Goal: Task Accomplishment & Management: Manage account settings

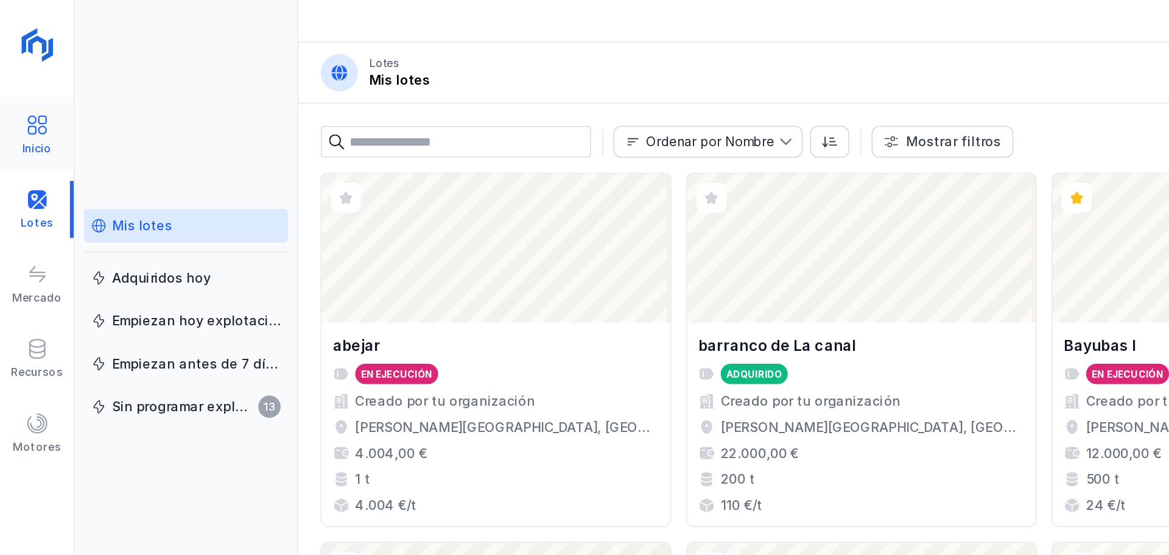
click at [27, 90] on div at bounding box center [24, 83] width 15 height 18
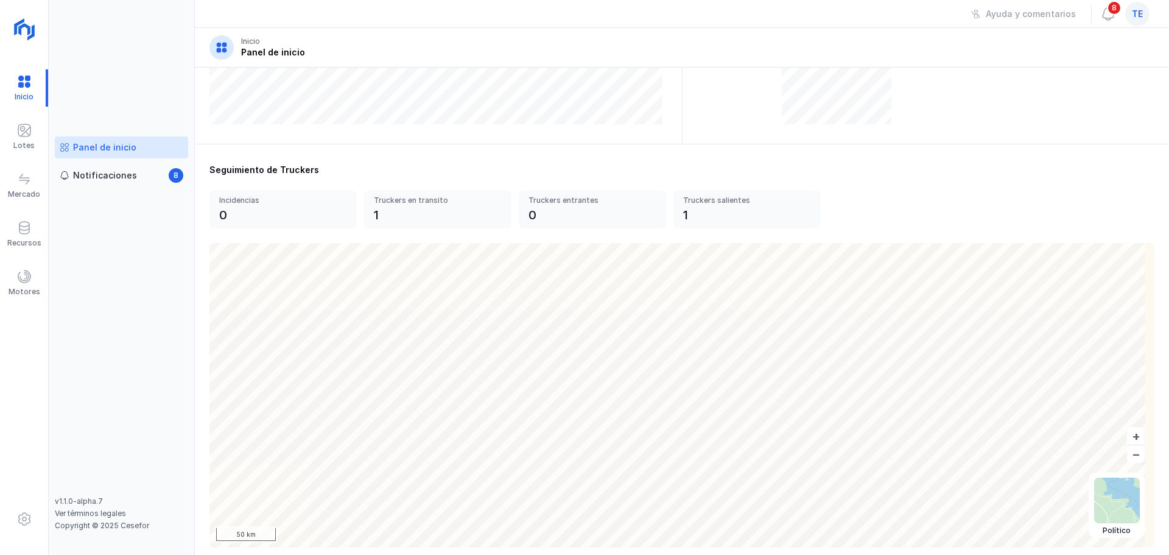
scroll to position [338, 0]
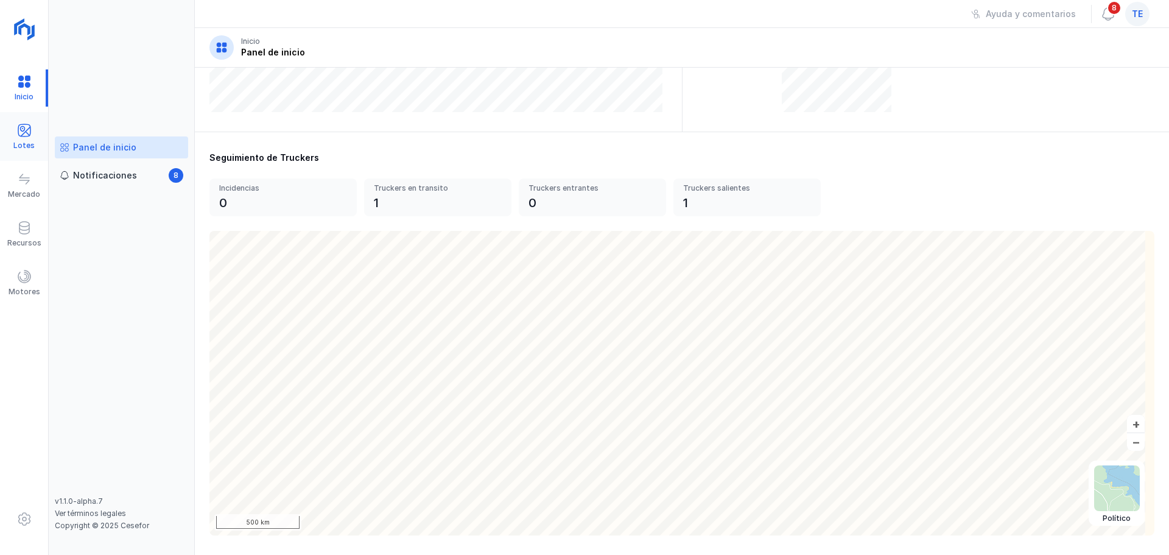
click at [24, 127] on span at bounding box center [24, 130] width 15 height 15
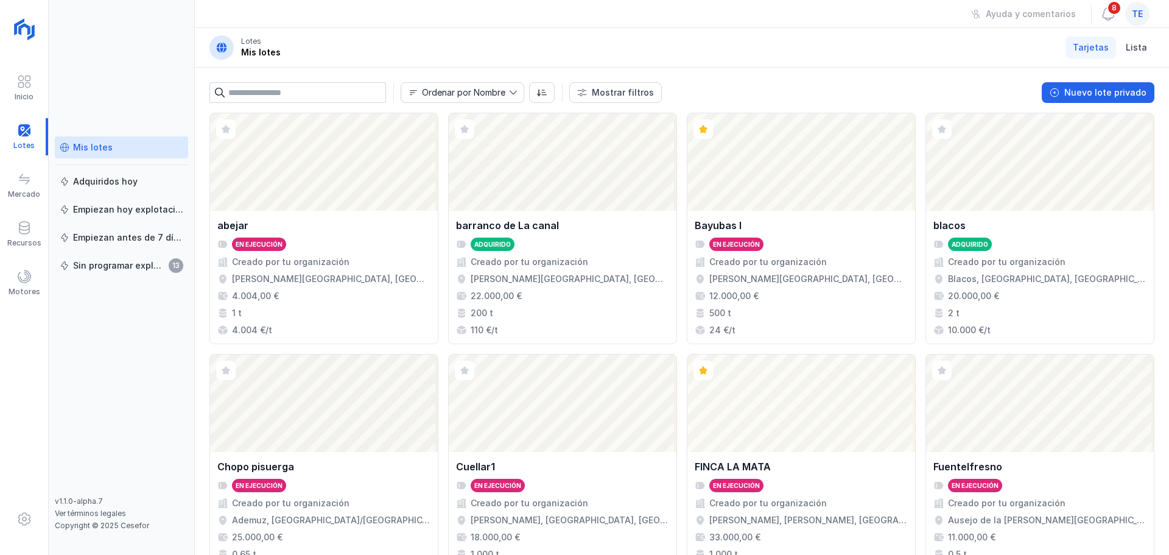
click at [129, 146] on div "Mis lotes" at bounding box center [122, 147] width 124 height 12
click at [788, 101] on button "Nuevo lote privado" at bounding box center [1098, 92] width 113 height 21
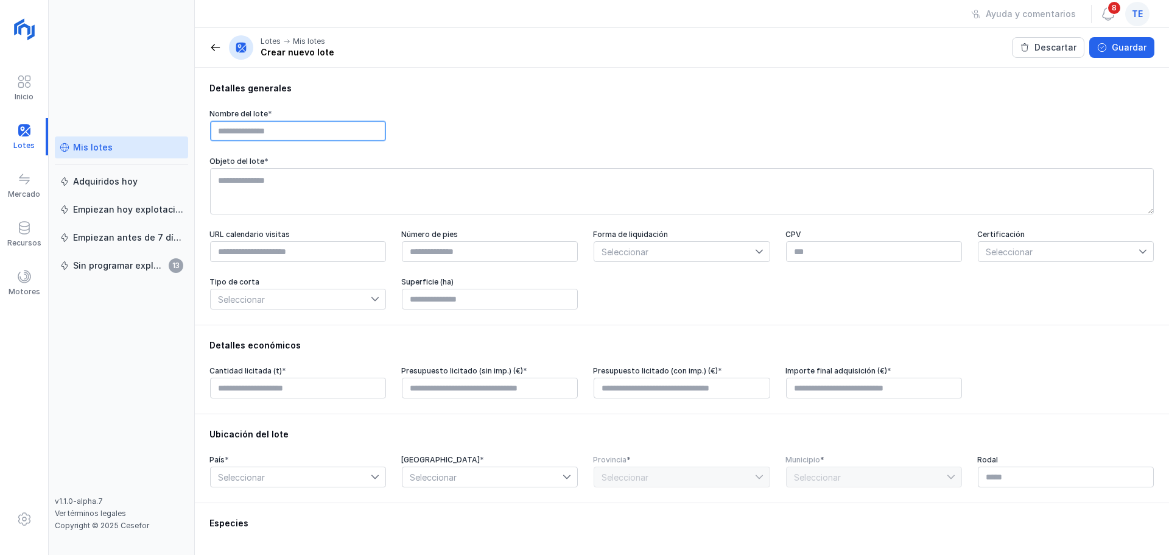
click at [330, 133] on input "text" at bounding box center [298, 131] width 176 height 21
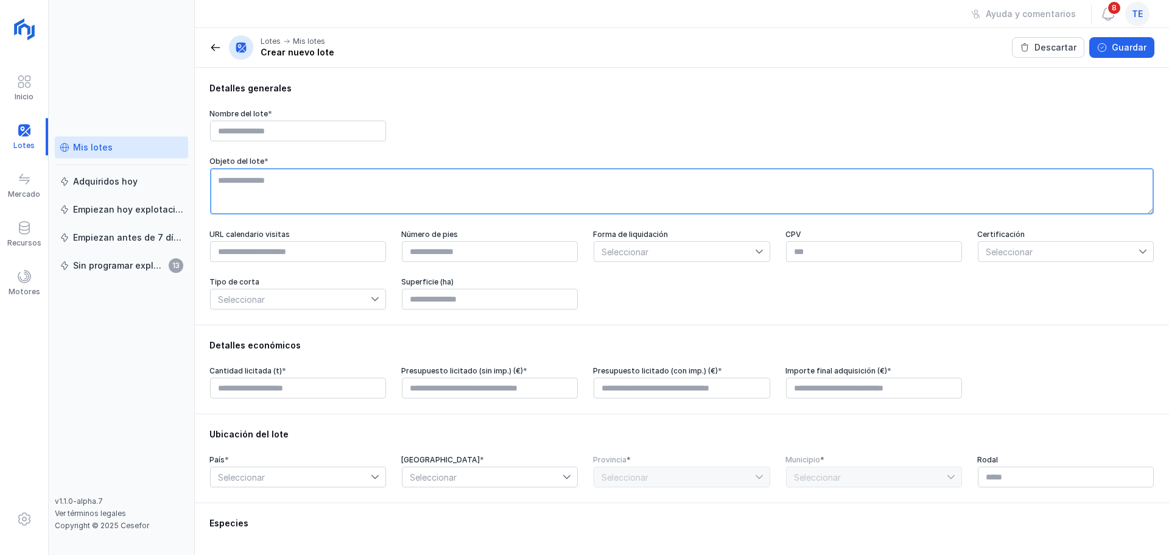
click at [305, 194] on textarea at bounding box center [682, 191] width 944 height 46
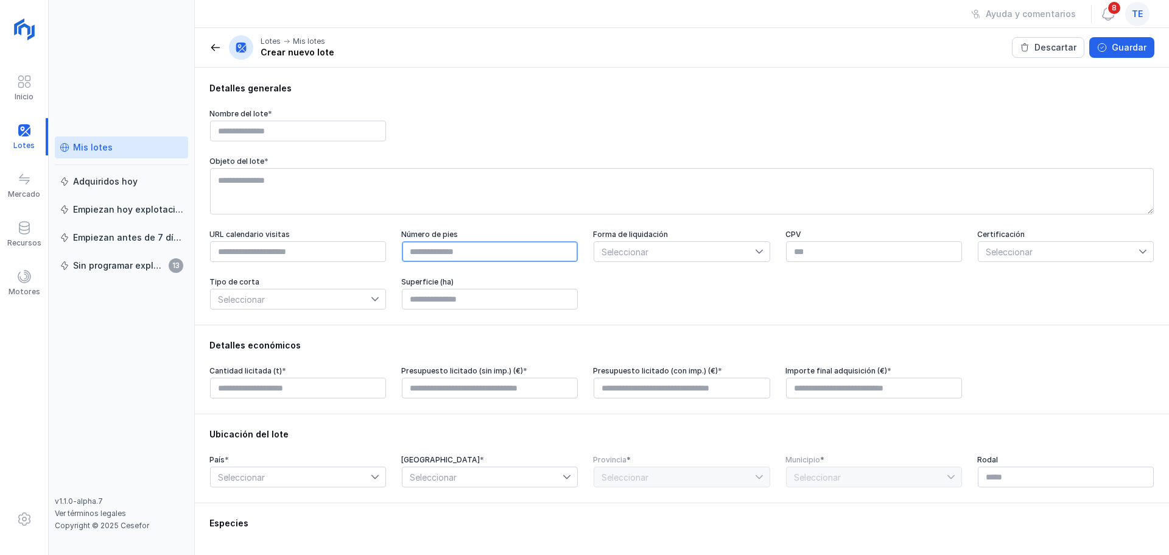
click at [478, 258] on input "text" at bounding box center [490, 251] width 176 height 21
type input "****"
click at [651, 259] on span "Seleccionar" at bounding box center [674, 251] width 160 height 19
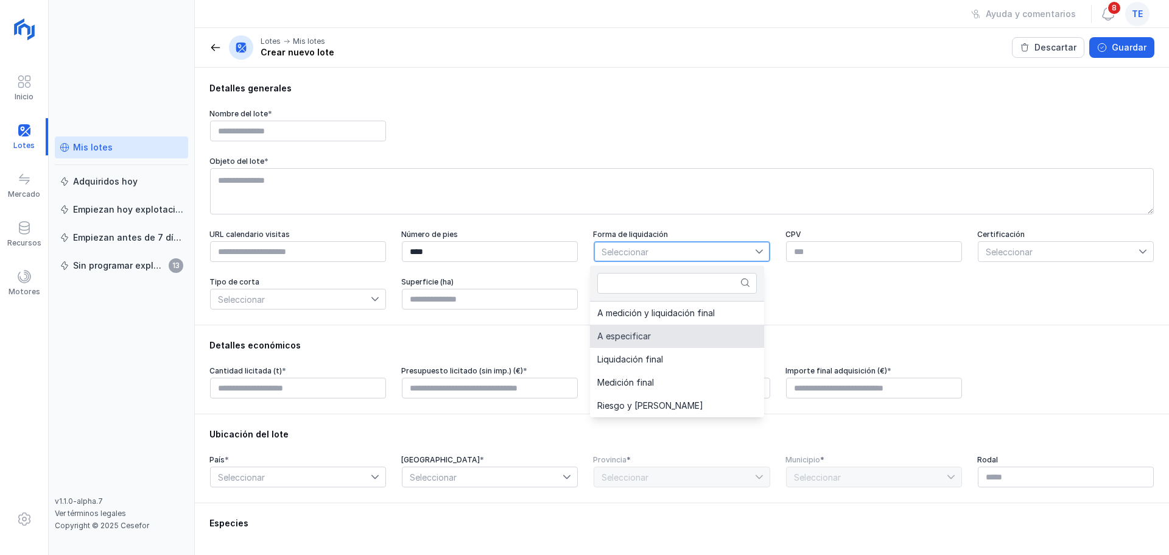
click at [788, 257] on span "Seleccionar" at bounding box center [1059, 251] width 160 height 19
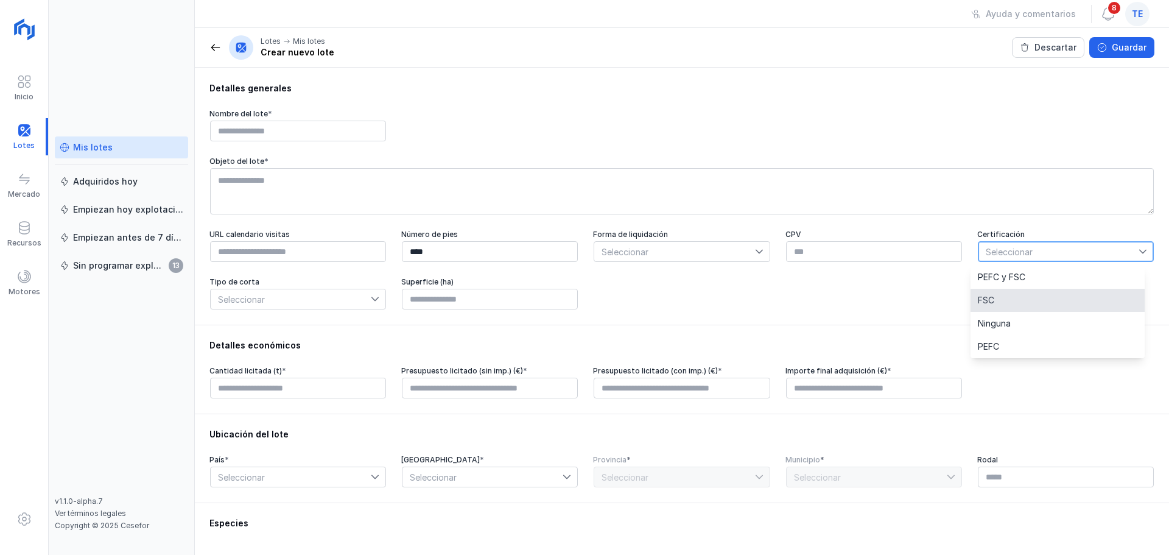
click at [607, 310] on div "URL calendario visitas Número de pies **** Forma de liquidación Seleccionar CPV…" at bounding box center [682, 270] width 945 height 80
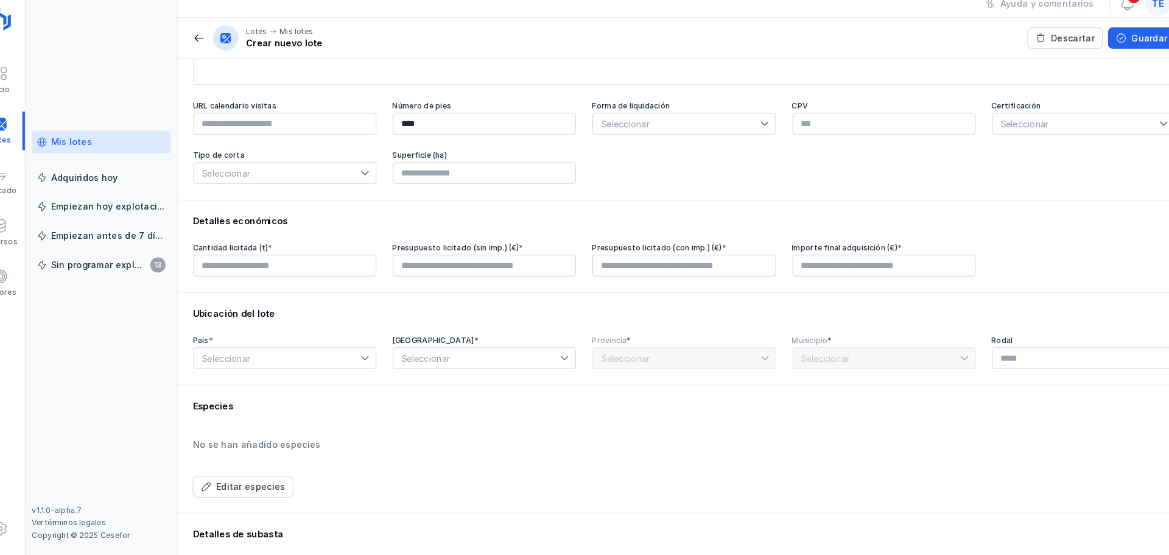
scroll to position [129, 0]
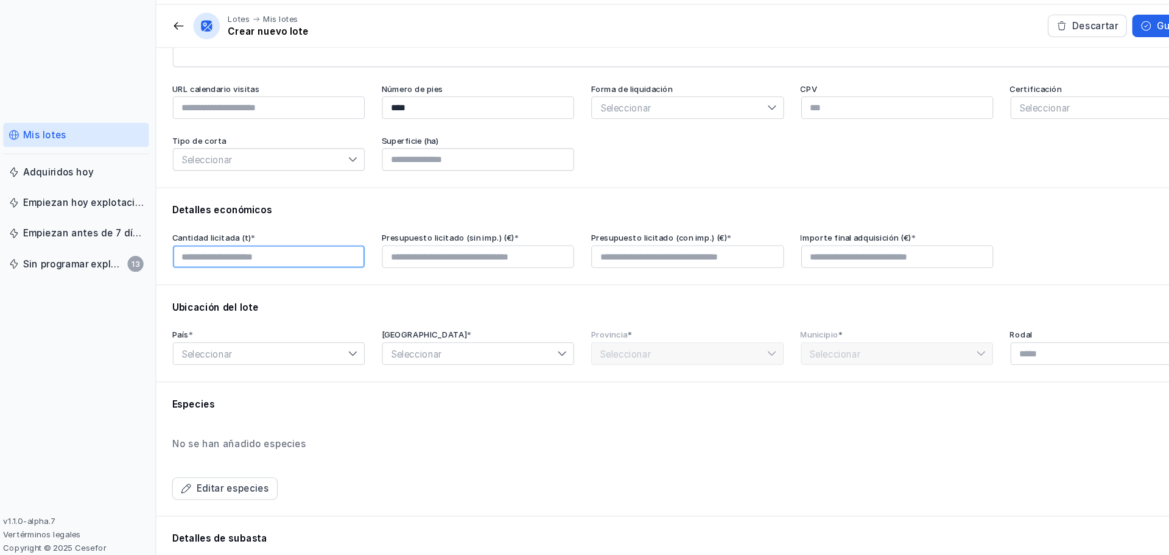
click at [321, 258] on input "text" at bounding box center [298, 259] width 176 height 21
type input "****"
click at [506, 264] on input "text" at bounding box center [490, 259] width 176 height 21
type input "****"
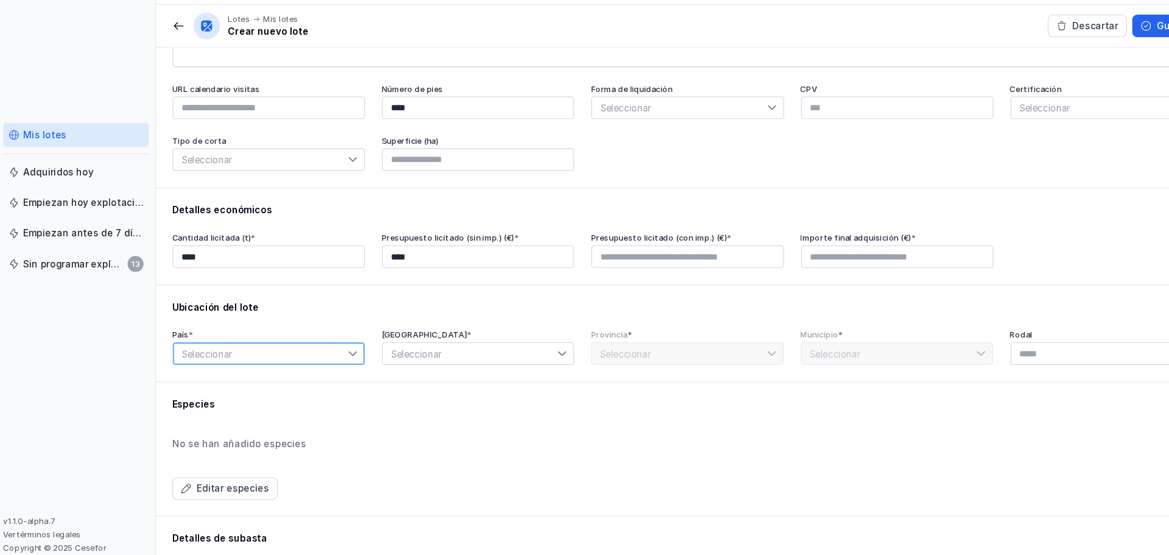
click at [316, 352] on span "Seleccionar" at bounding box center [291, 347] width 160 height 19
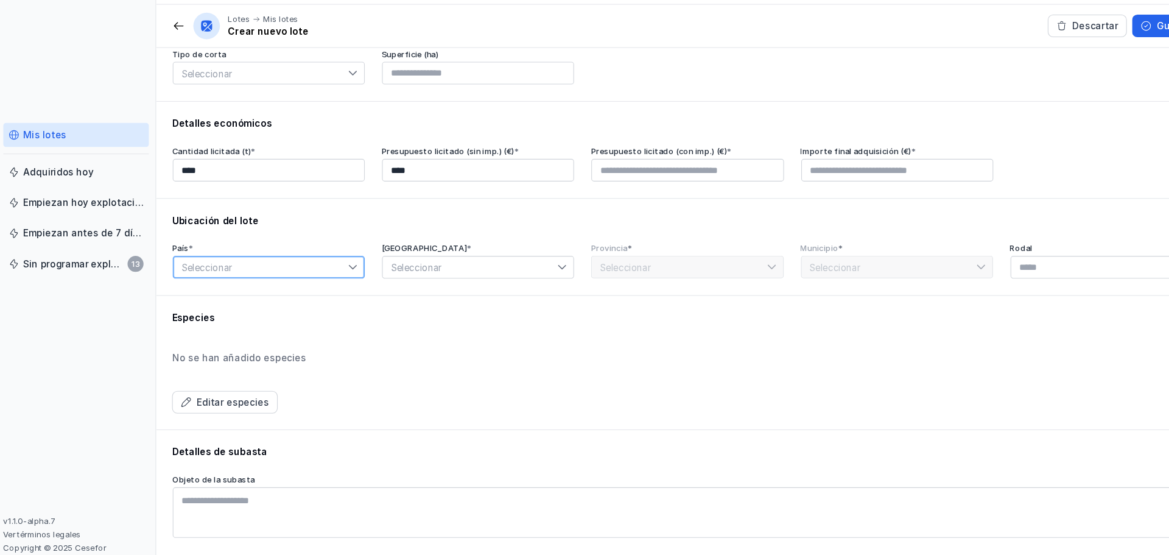
scroll to position [241, 0]
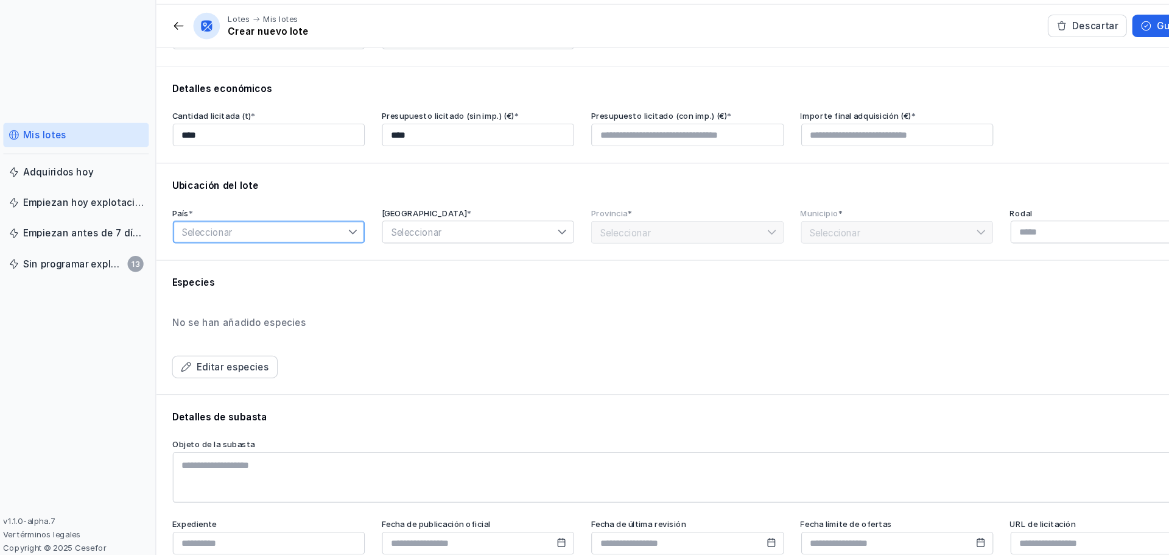
click at [467, 330] on div "Especies No se han añadido especies Editar especies" at bounding box center [682, 324] width 945 height 94
click at [265, 354] on div "Especies No se han añadido especies Editar especies" at bounding box center [682, 324] width 945 height 94
click at [268, 359] on div "Editar especies" at bounding box center [265, 360] width 66 height 12
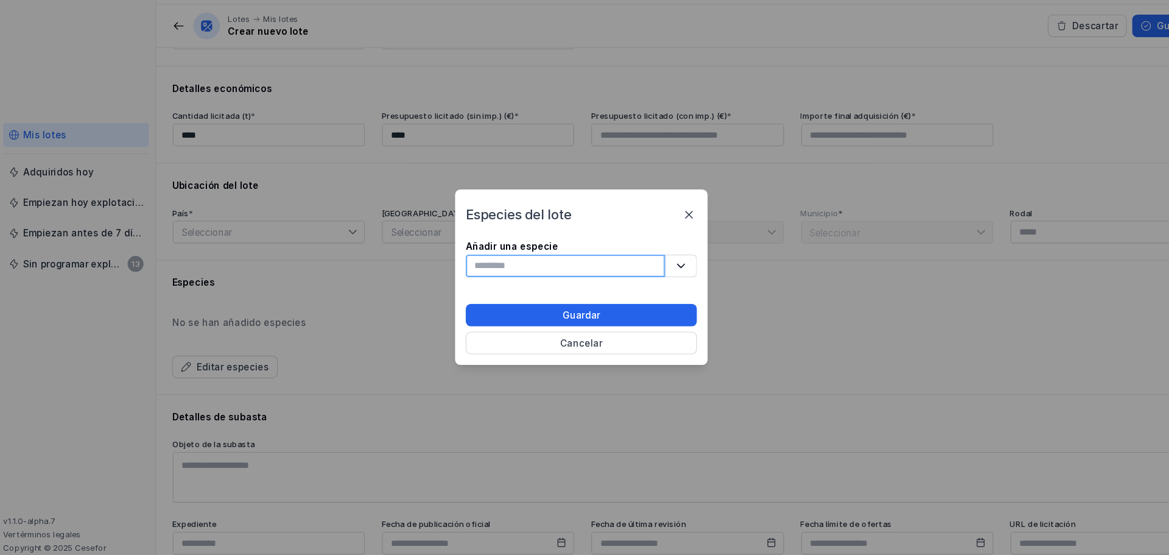
click at [566, 266] on input "text" at bounding box center [570, 267] width 183 height 21
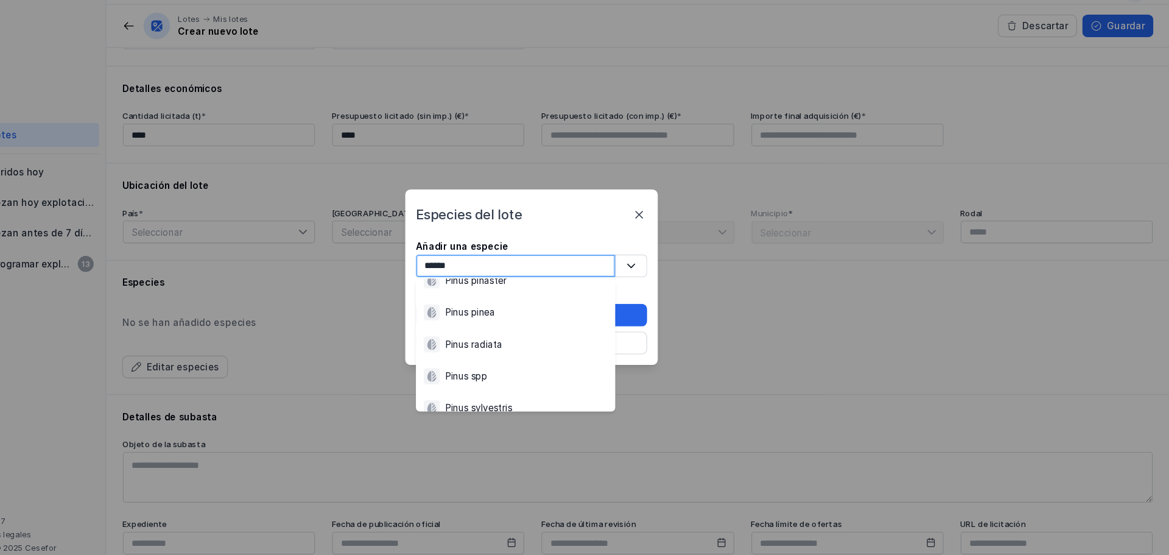
scroll to position [168, 0]
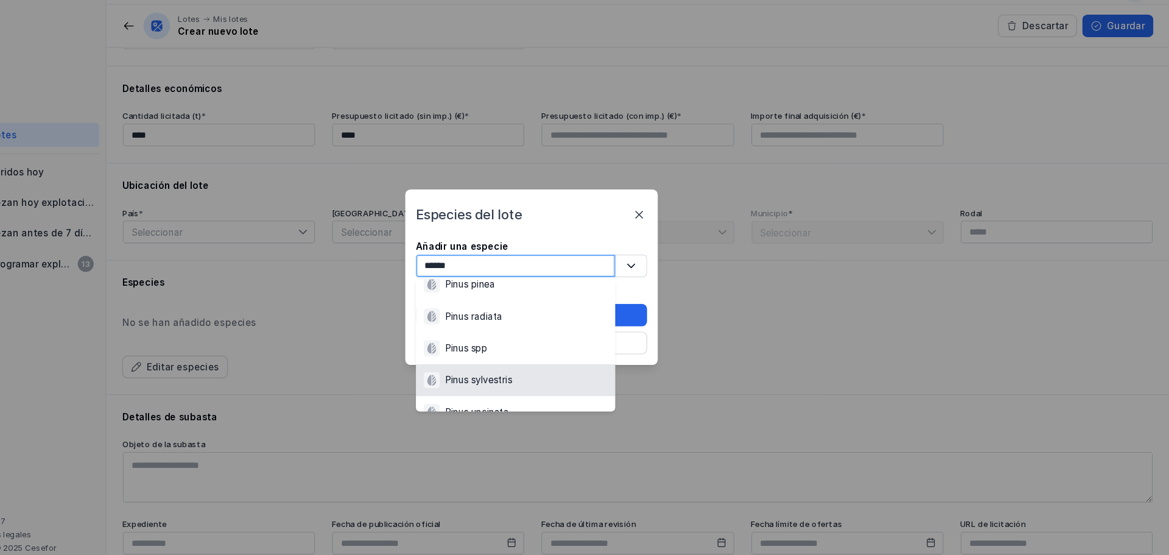
type input "*****"
click at [593, 371] on div "Pinus sylvestris" at bounding box center [570, 372] width 168 height 15
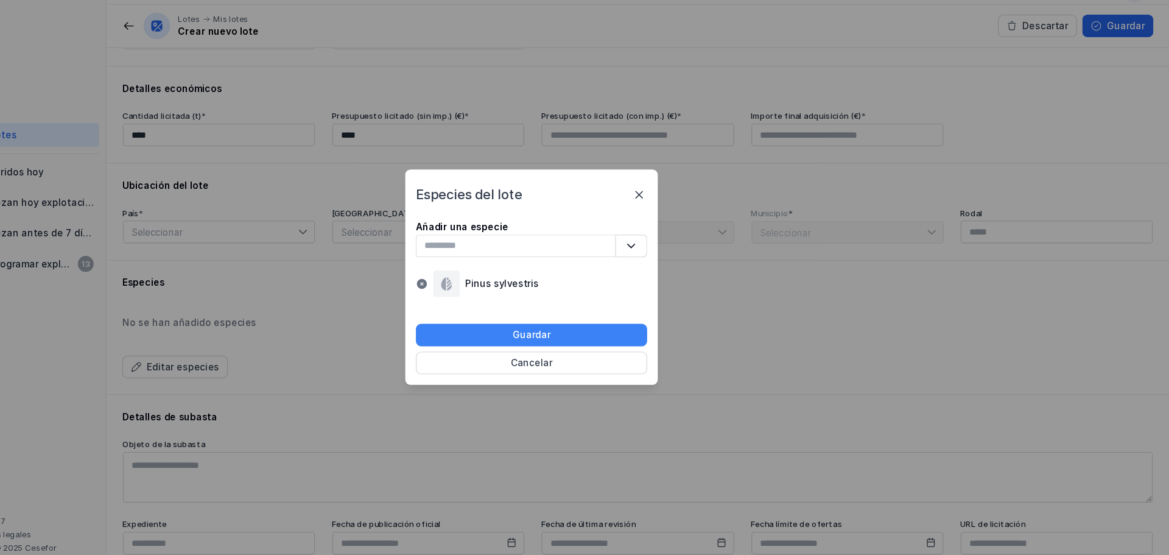
click at [571, 336] on div "Guardar" at bounding box center [585, 331] width 35 height 12
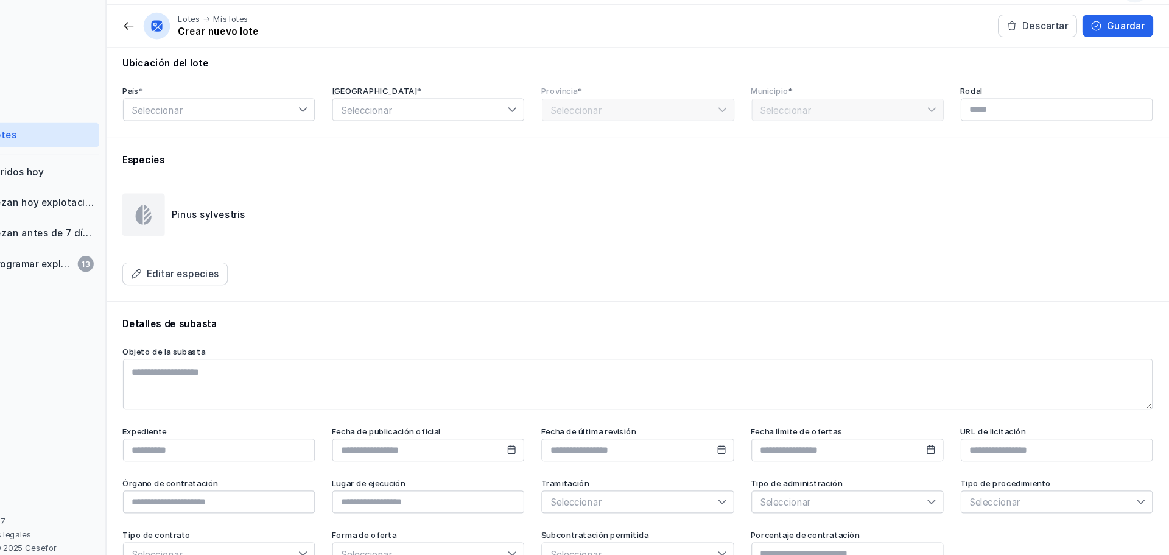
scroll to position [362, 0]
click at [788, 57] on button "Descartar" at bounding box center [1048, 47] width 72 height 21
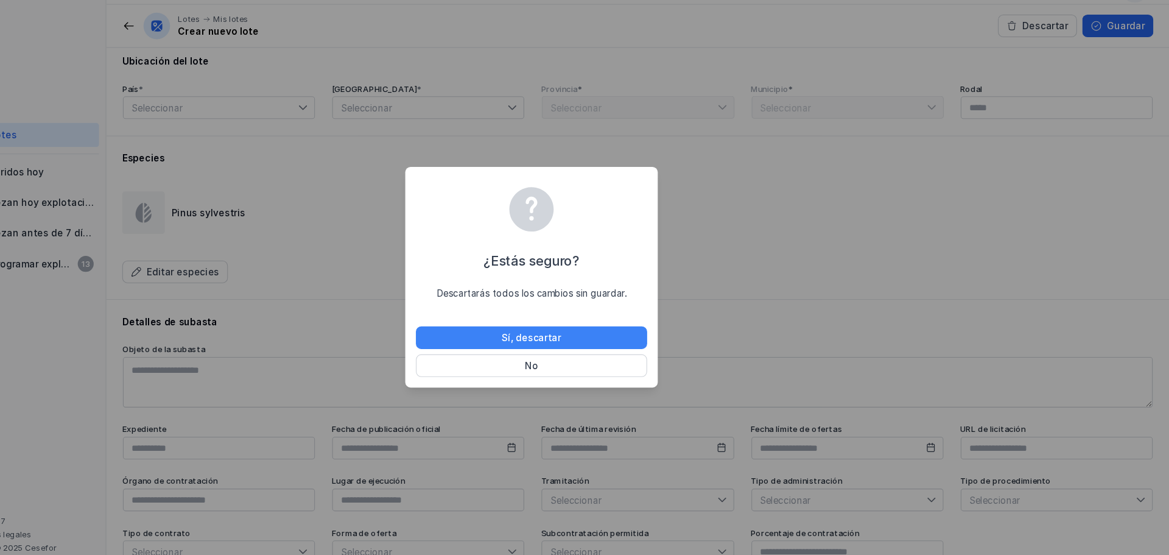
click at [601, 337] on div "Sí, descartar" at bounding box center [585, 333] width 54 height 12
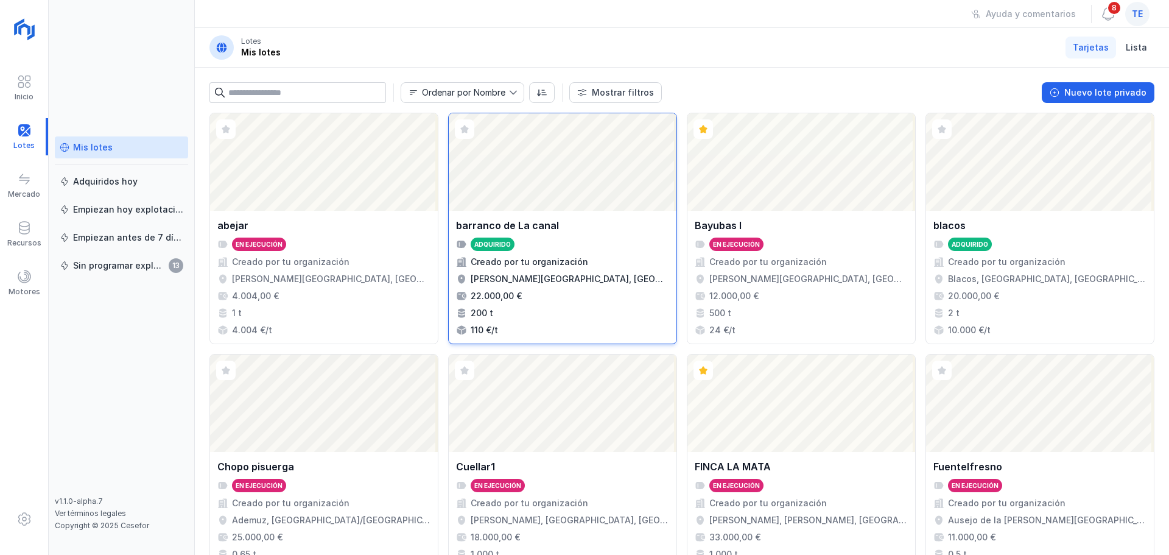
click at [623, 230] on div "barranco de La canal" at bounding box center [562, 225] width 213 height 15
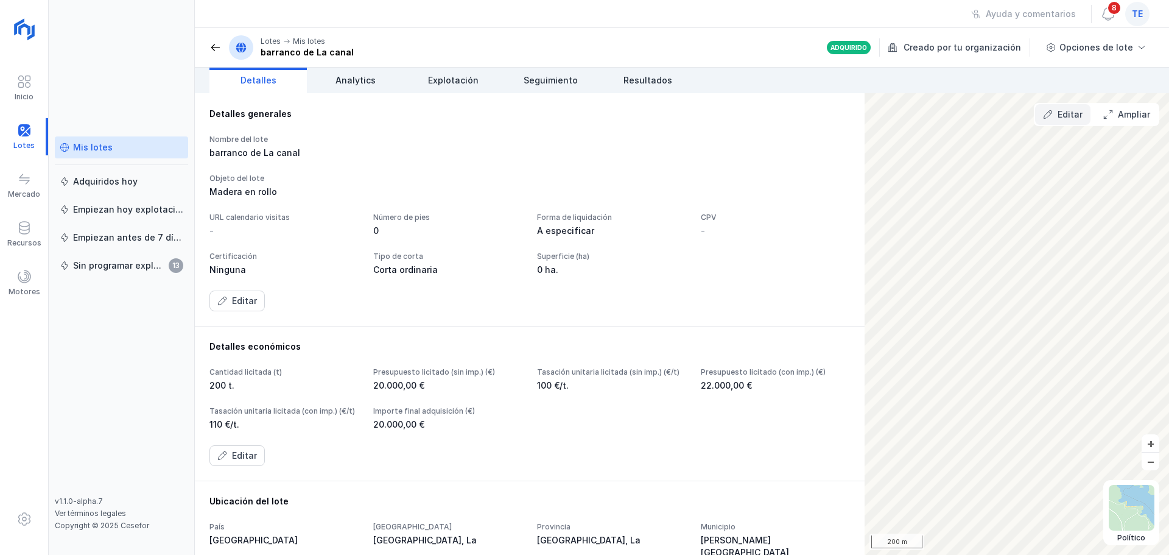
click at [788, 112] on div "Editar" at bounding box center [1070, 114] width 25 height 12
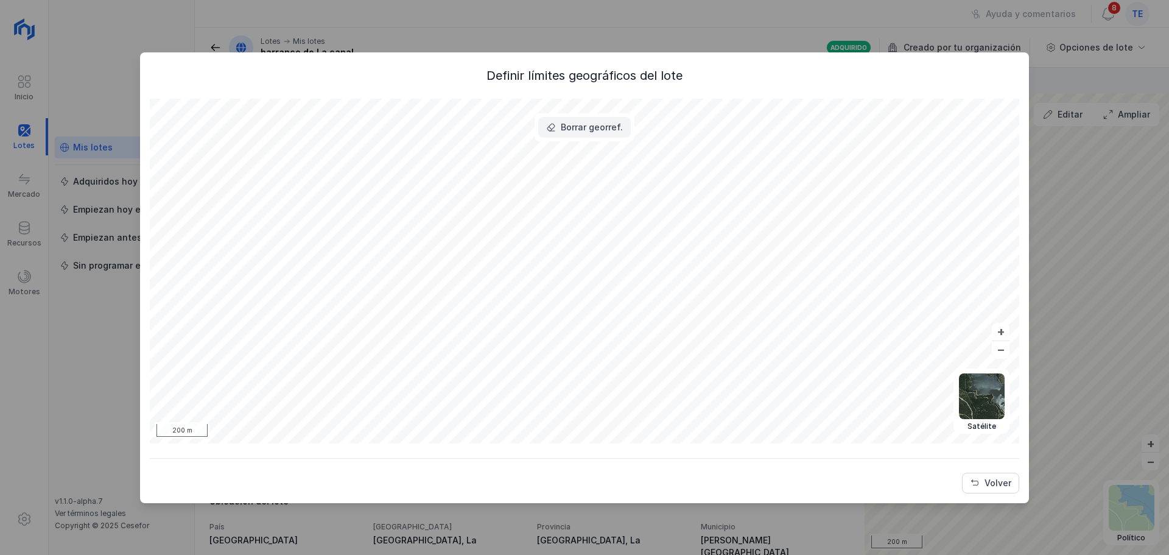
click at [582, 126] on div "Borrar georref." at bounding box center [592, 127] width 62 height 12
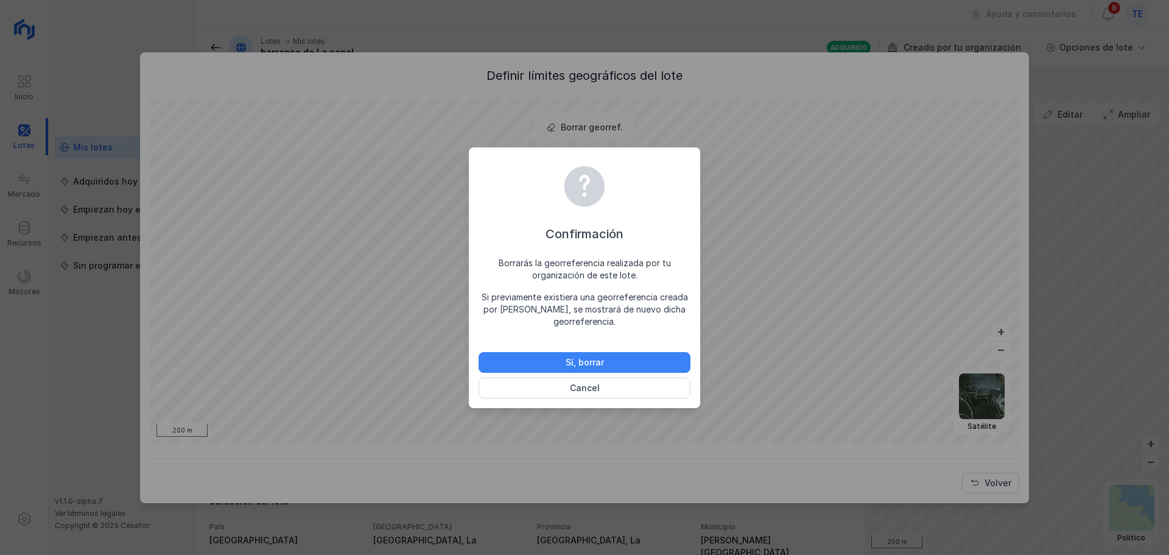
click at [609, 361] on button "Sí, borrar" at bounding box center [585, 362] width 212 height 21
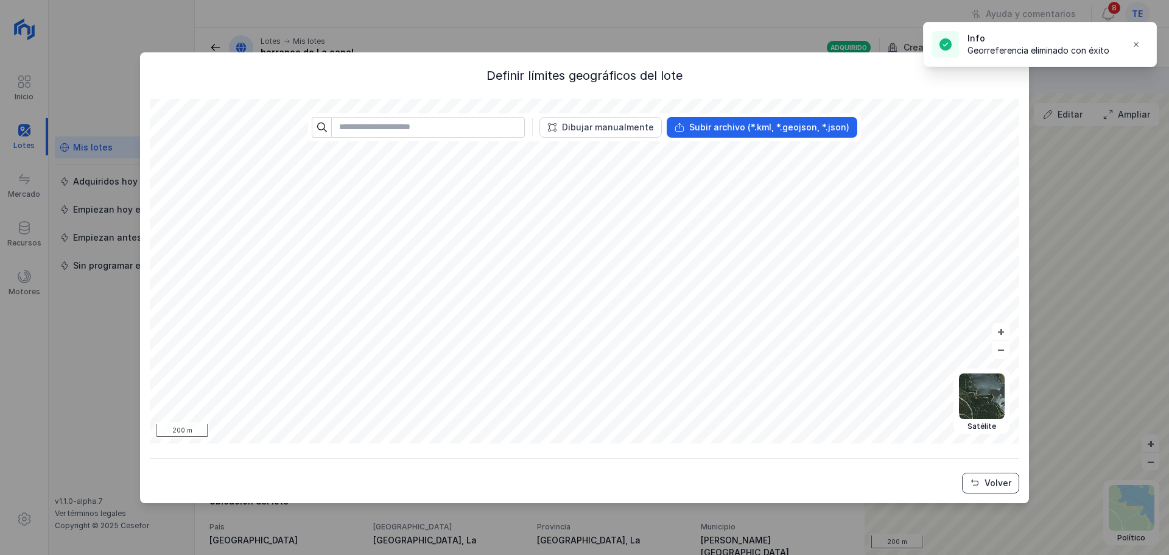
click at [788, 482] on div "Volver" at bounding box center [998, 483] width 27 height 12
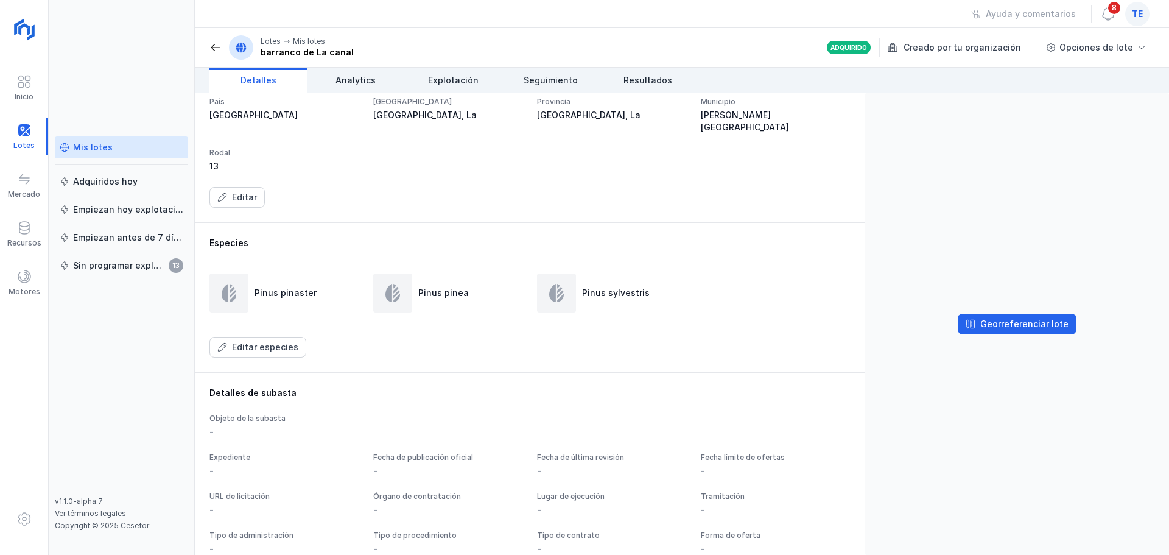
scroll to position [519, 0]
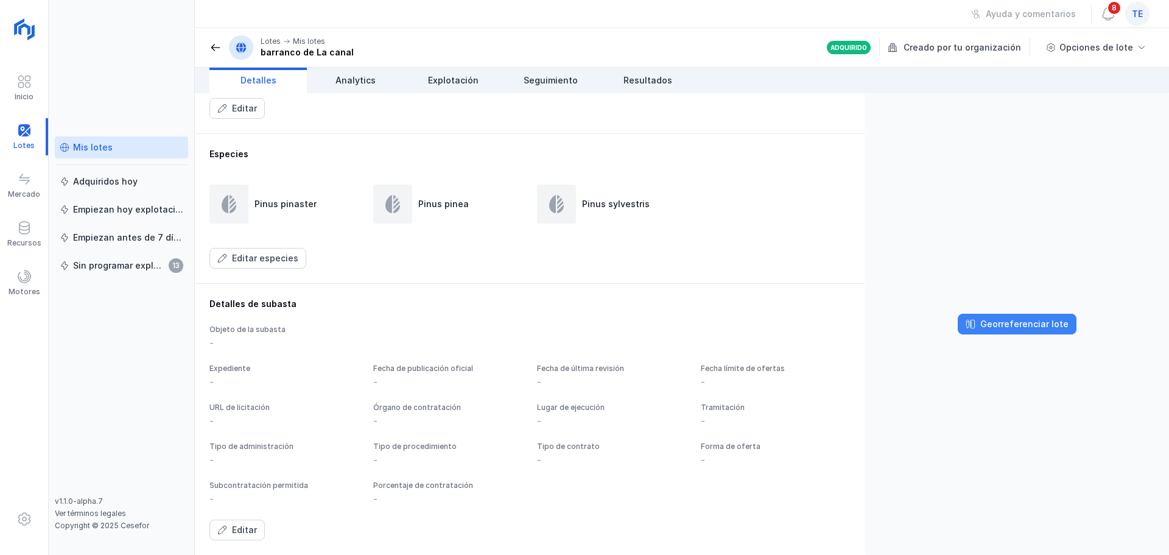
click at [788, 322] on div "Georreferenciar lote" at bounding box center [1025, 324] width 88 height 12
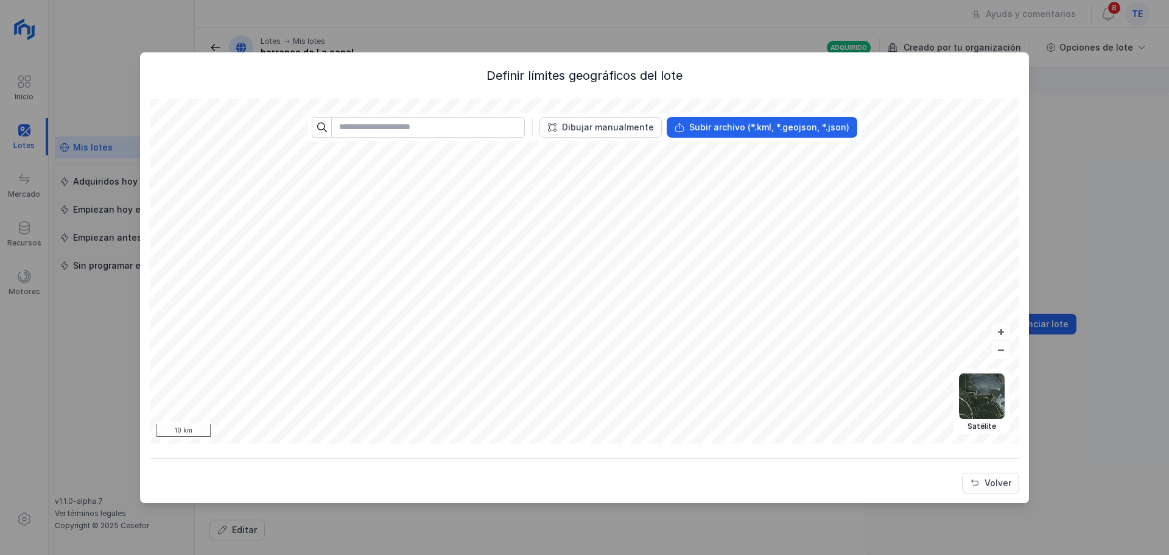
click at [660, 443] on div "Definir límites geográficos del lote Político Topográfico Satélite Abrir lote 1…" at bounding box center [585, 280] width 870 height 426
click at [596, 132] on div "Dibujar manualmente" at bounding box center [608, 127] width 92 height 12
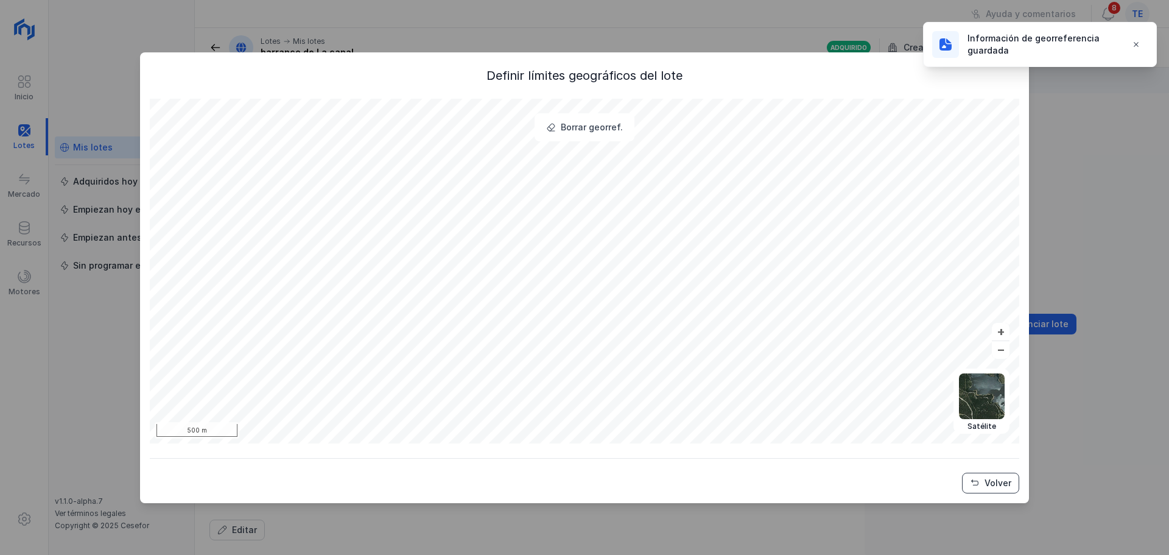
click at [788, 485] on button "Volver" at bounding box center [990, 483] width 57 height 21
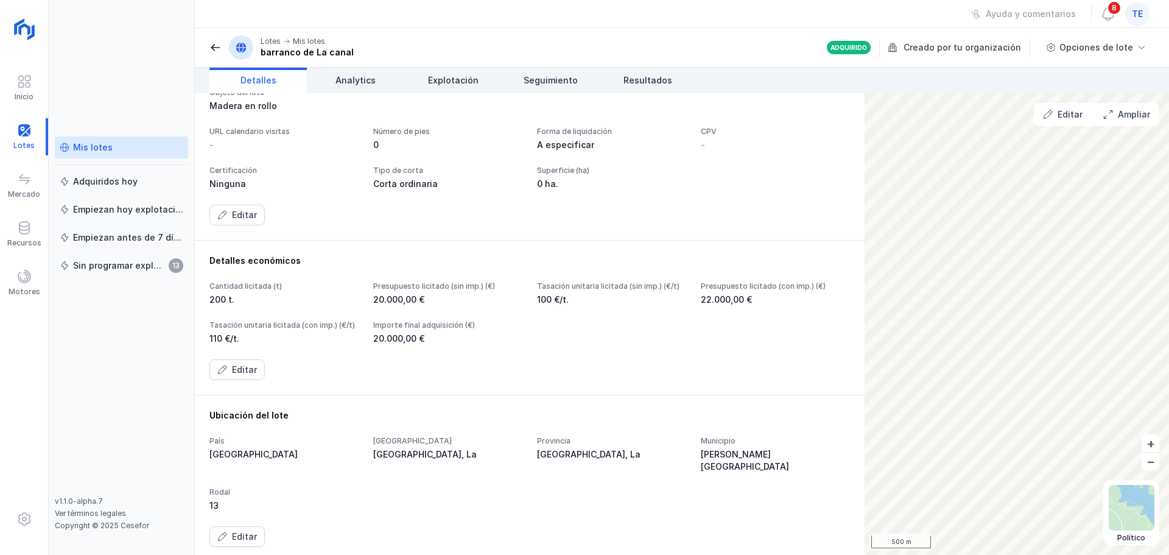
scroll to position [0, 0]
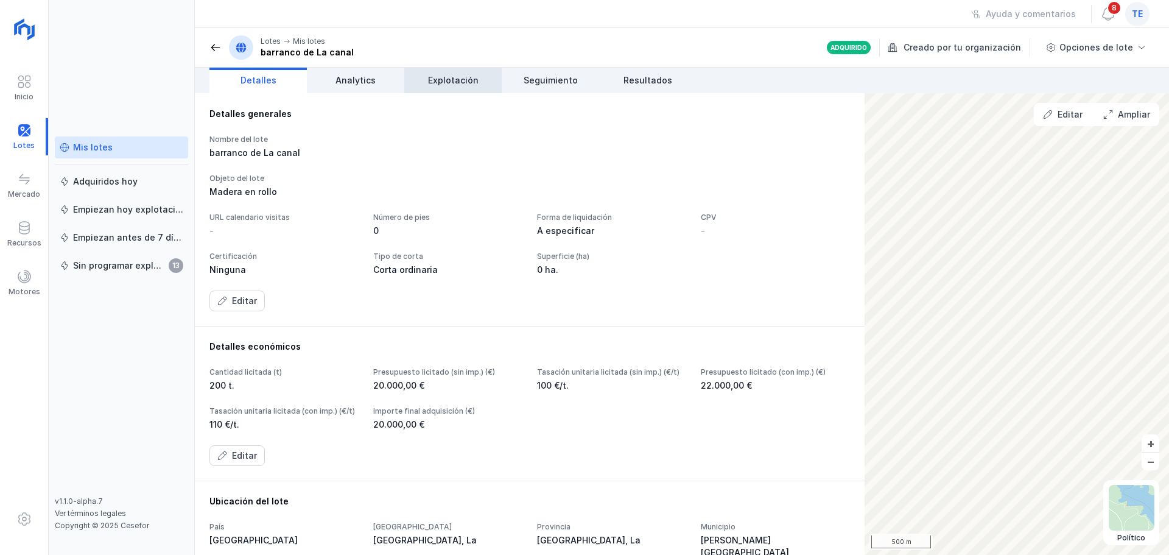
click at [447, 88] on link "Explotación" at bounding box center [452, 81] width 97 height 26
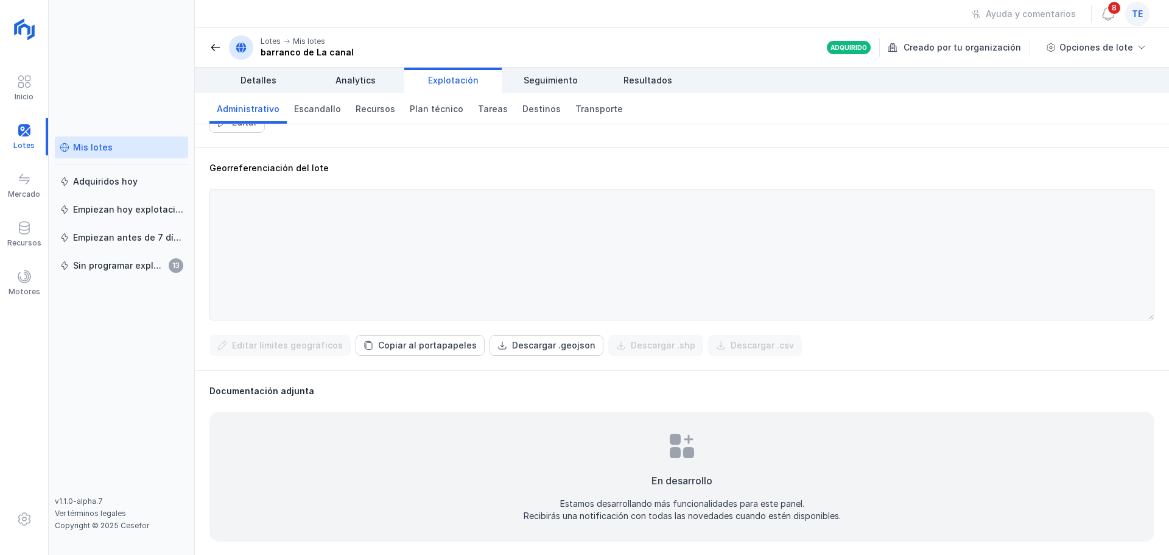
scroll to position [368, 0]
click at [541, 347] on div "Descargar .geojson" at bounding box center [553, 344] width 83 height 12
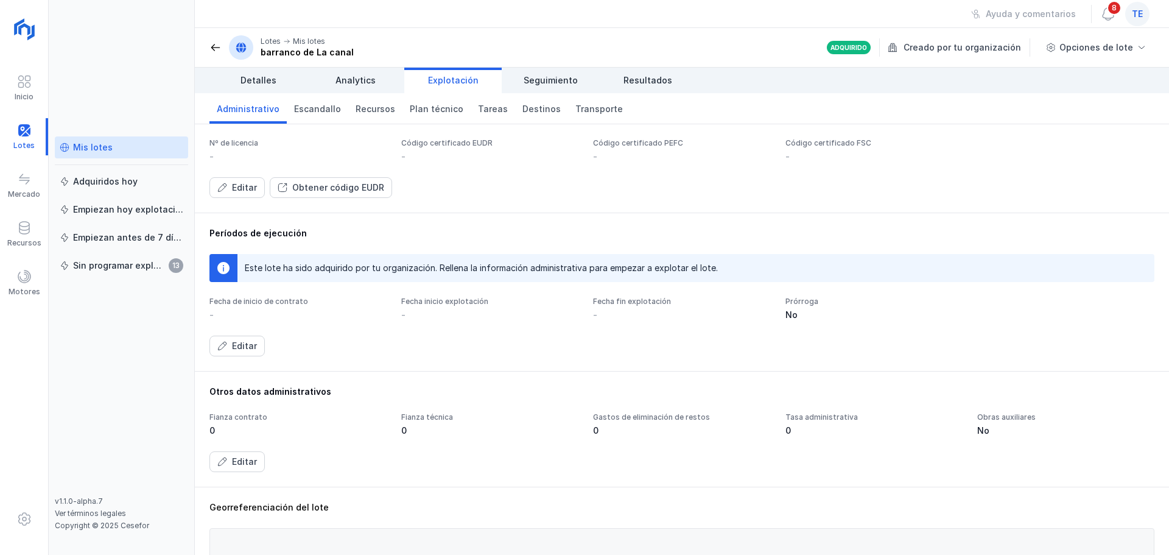
scroll to position [0, 0]
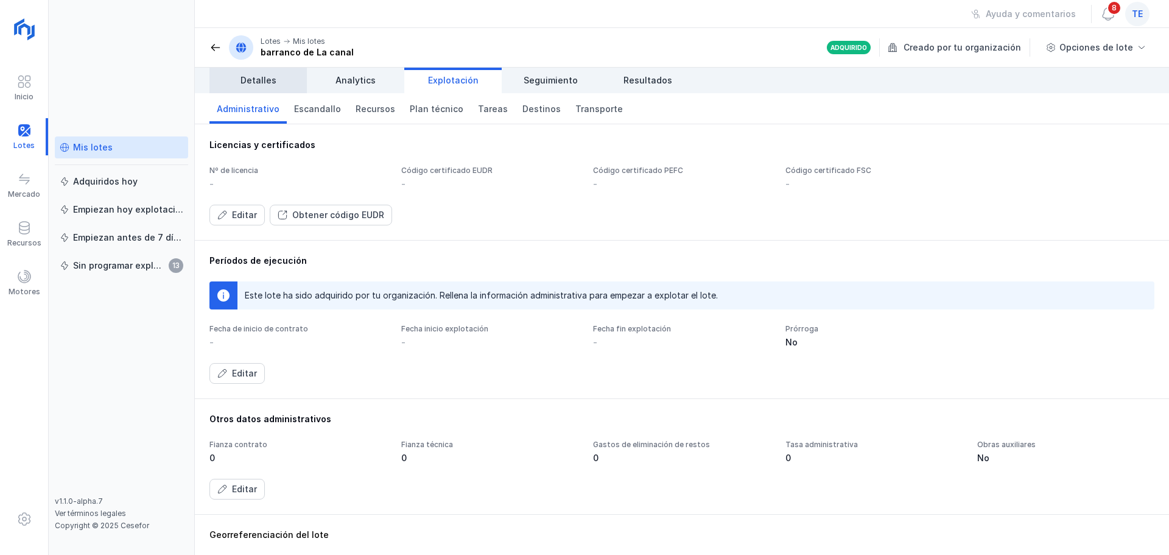
click at [261, 78] on span "Detalles" at bounding box center [259, 80] width 36 height 12
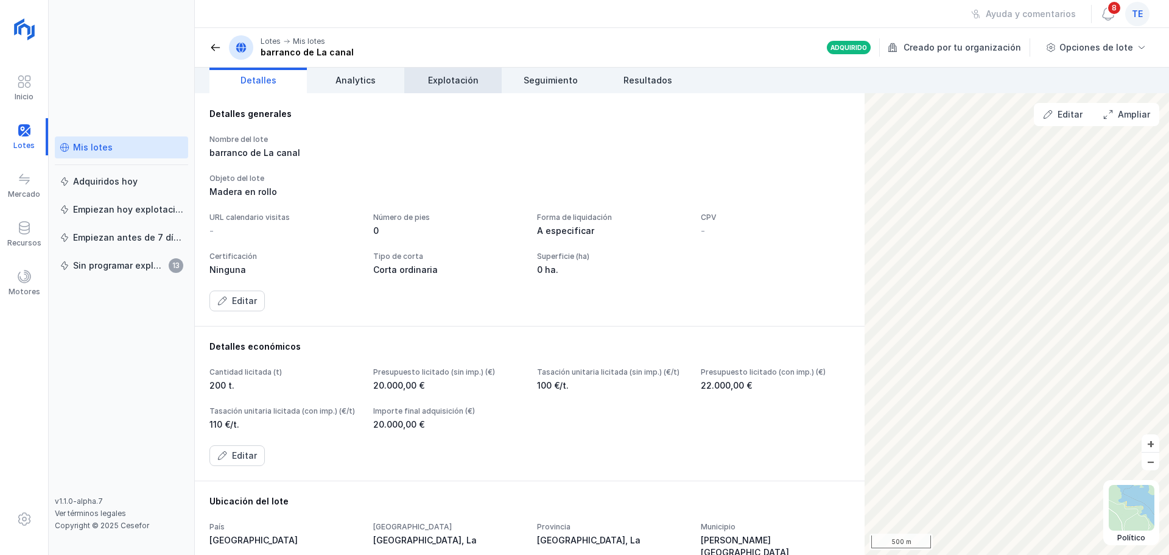
click at [444, 78] on span "Explotación" at bounding box center [453, 80] width 51 height 12
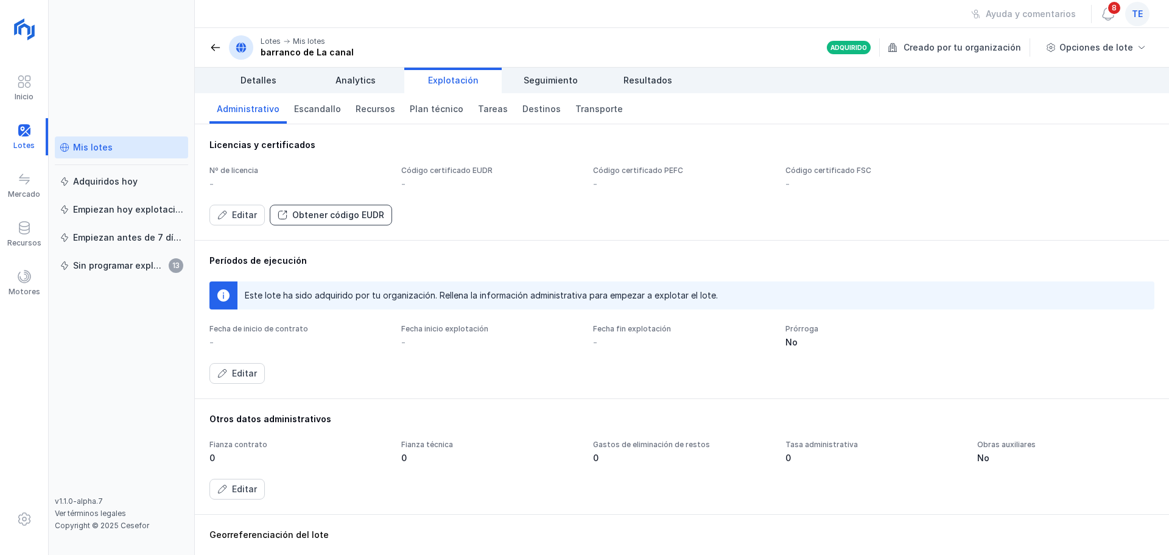
click at [295, 217] on div "Obtener código EUDR" at bounding box center [338, 215] width 92 height 12
click at [239, 222] on button "Editar" at bounding box center [237, 215] width 55 height 21
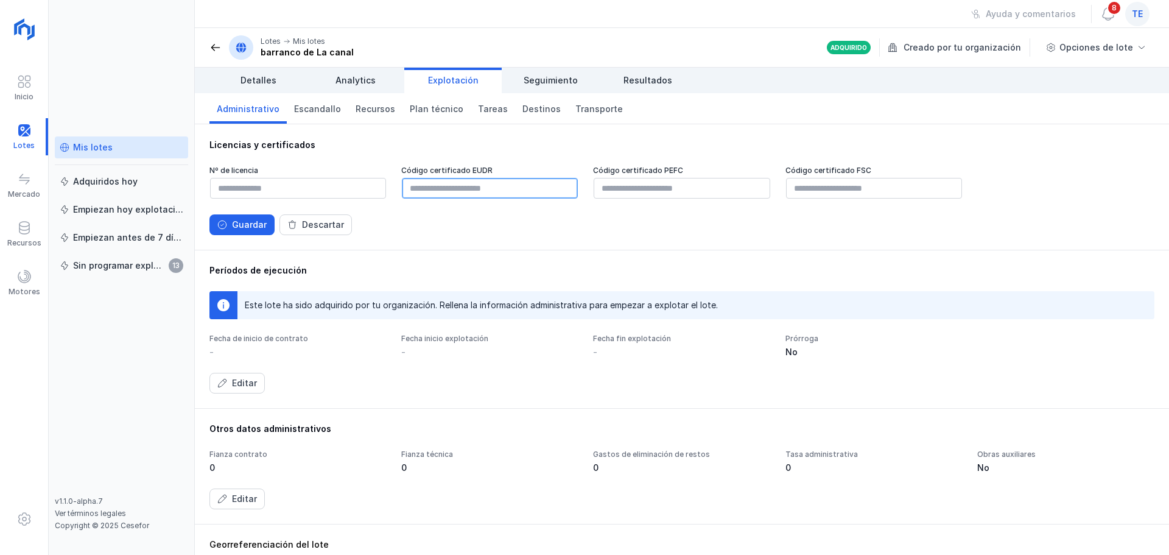
click at [434, 188] on input "text" at bounding box center [490, 188] width 176 height 21
click at [126, 150] on div "Mis lotes" at bounding box center [122, 147] width 124 height 12
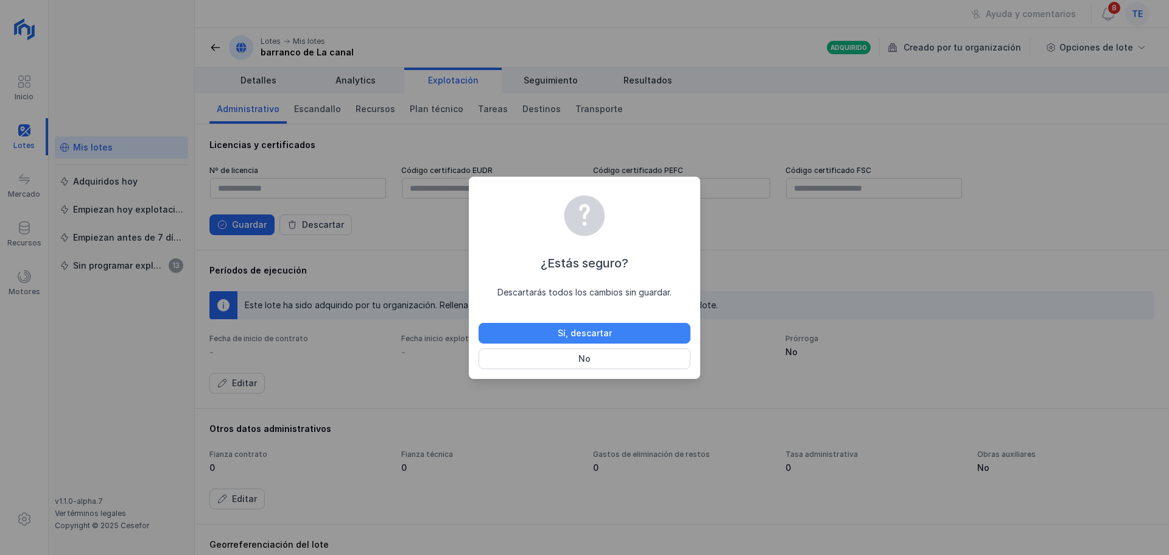
click at [588, 333] on div "Sí, descartar" at bounding box center [585, 333] width 54 height 12
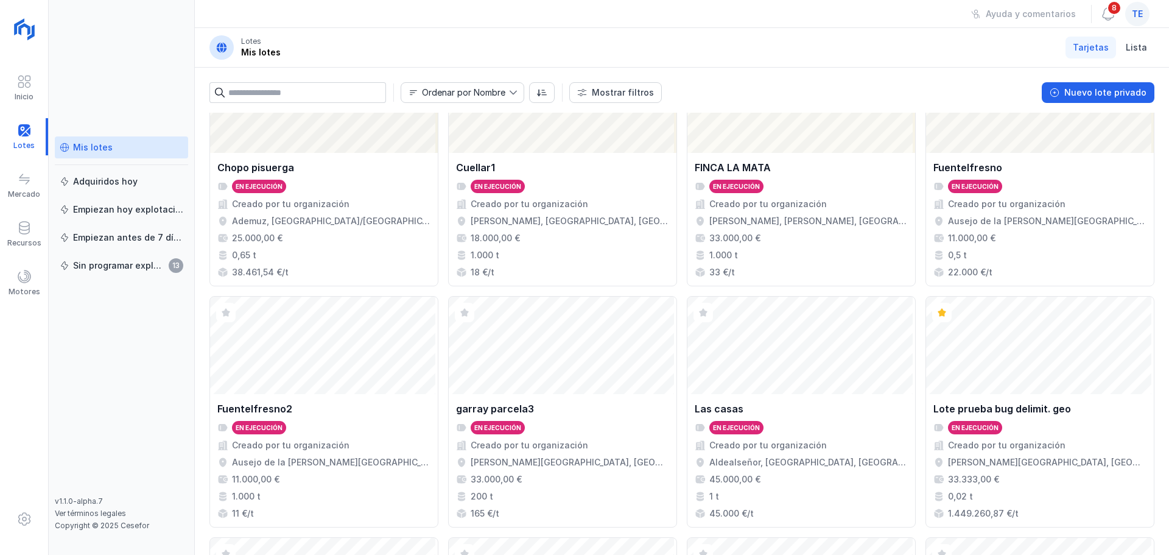
scroll to position [809, 0]
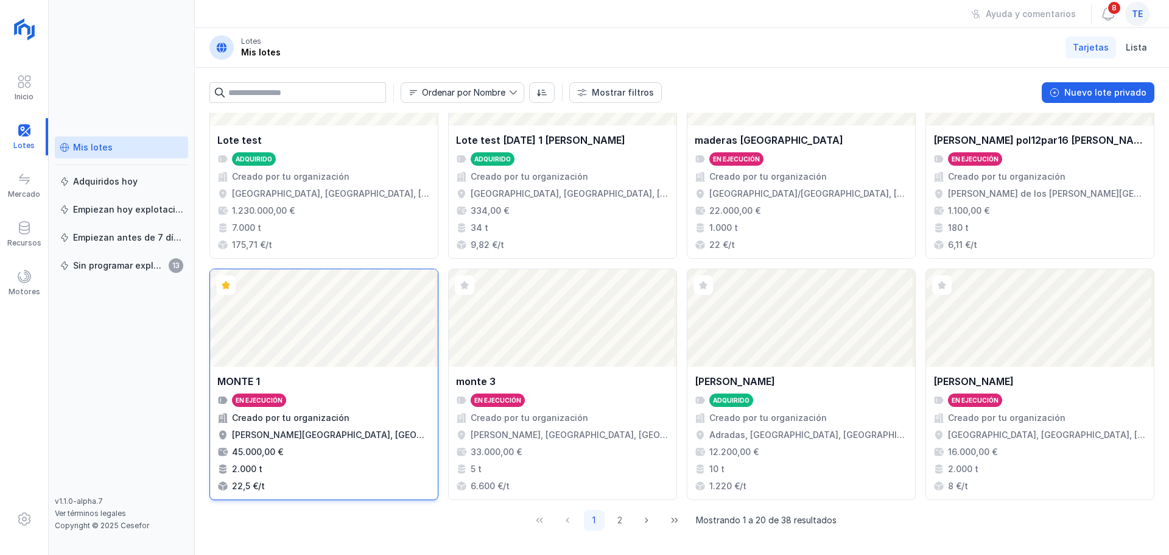
click at [389, 317] on div "Abrir lote" at bounding box center [324, 317] width 228 height 97
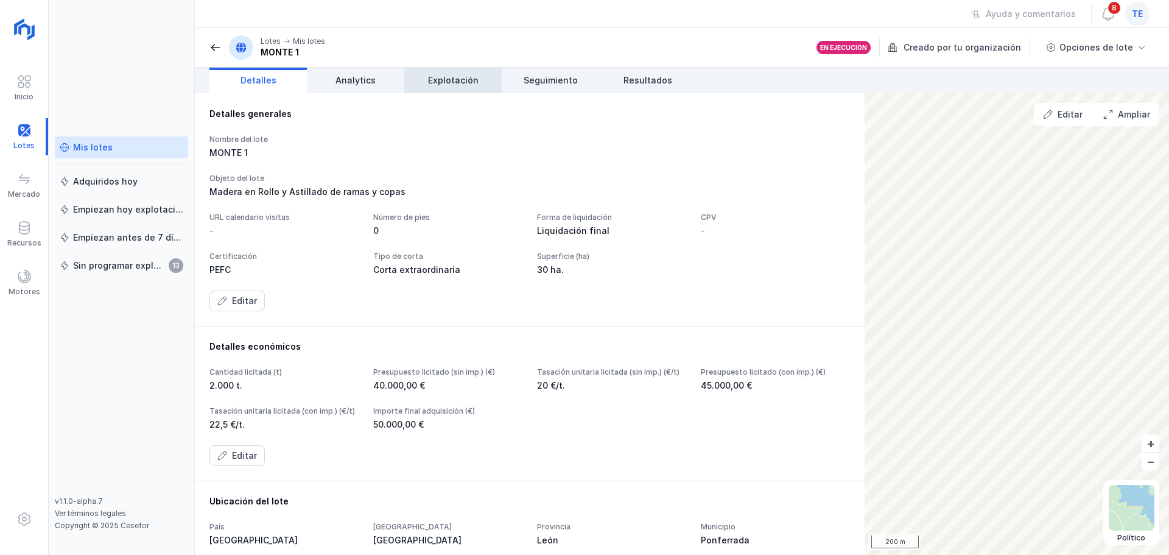
click at [464, 78] on span "Explotación" at bounding box center [453, 80] width 51 height 12
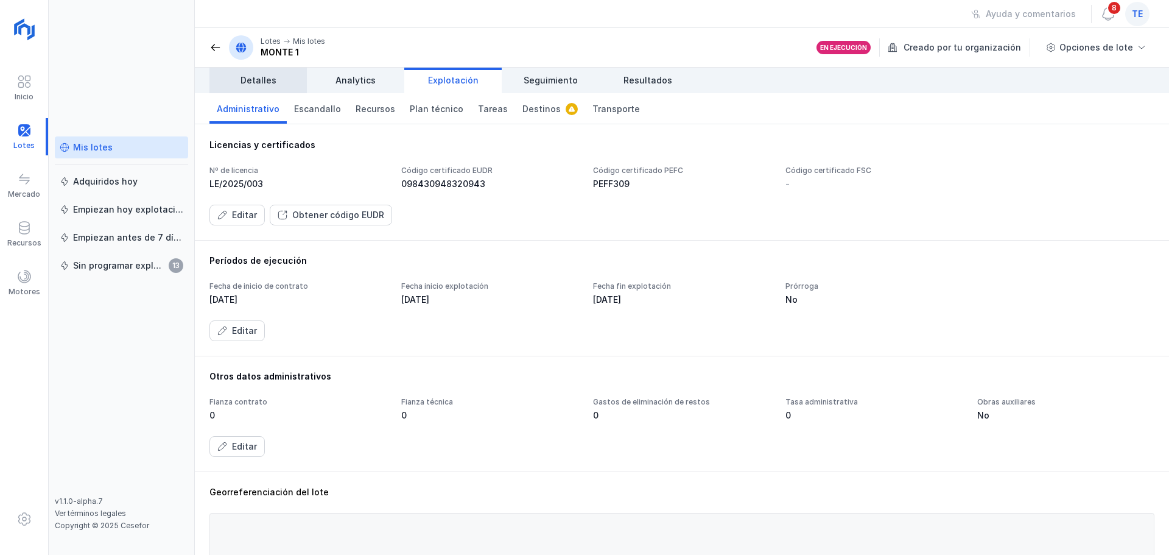
click at [257, 80] on span "Detalles" at bounding box center [259, 80] width 36 height 12
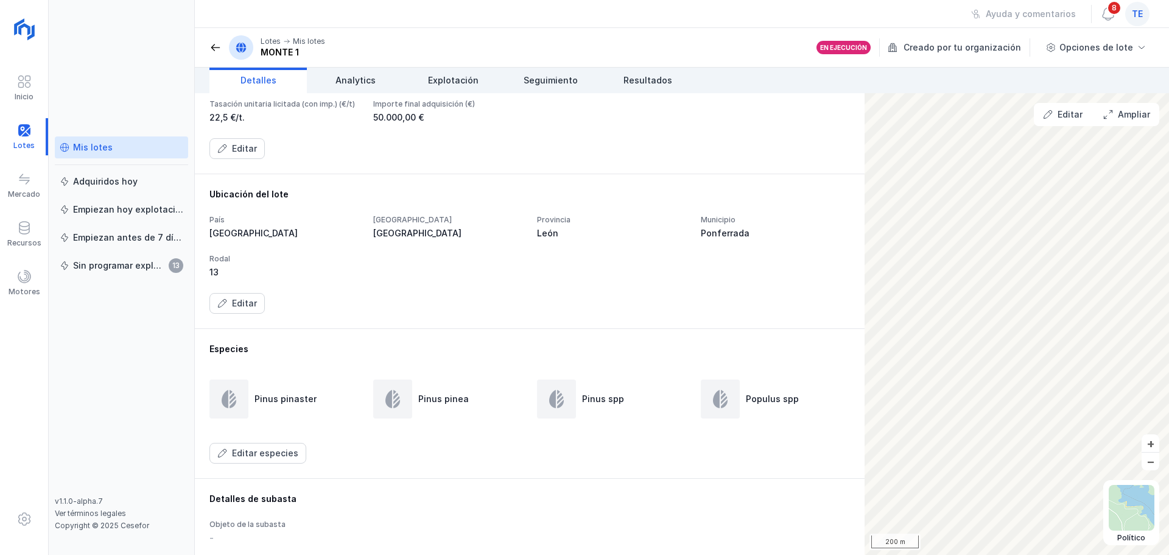
scroll to position [122, 0]
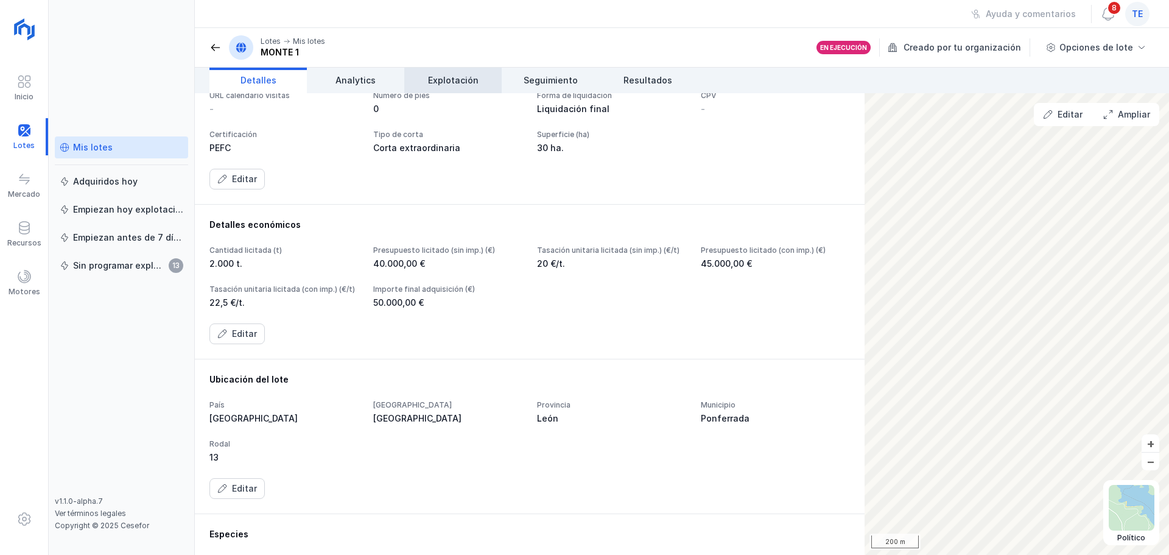
click at [436, 80] on span "Explotación" at bounding box center [453, 80] width 51 height 12
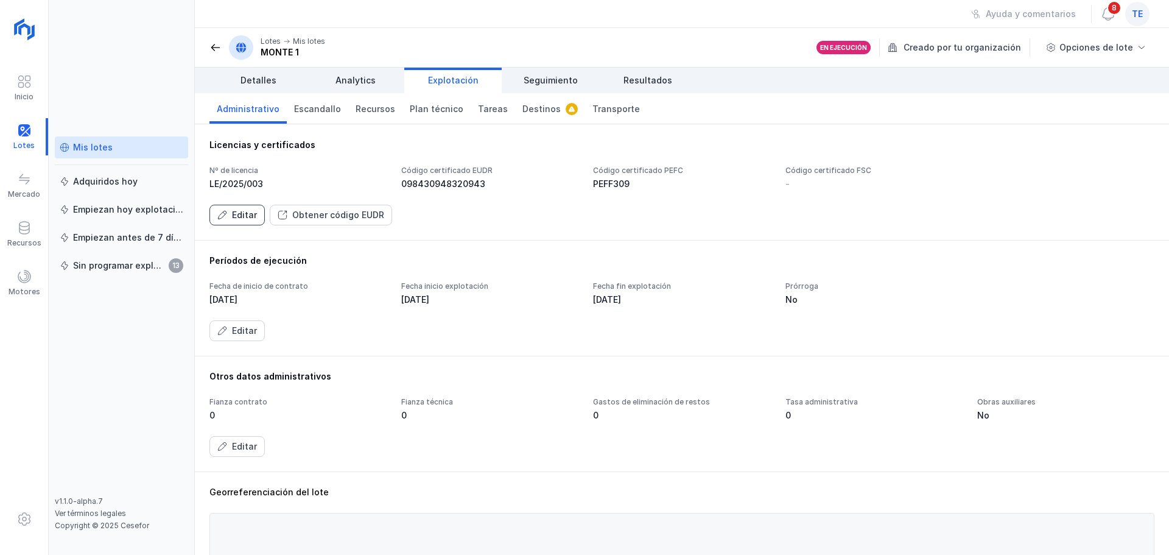
click at [258, 222] on button "Editar" at bounding box center [237, 215] width 55 height 21
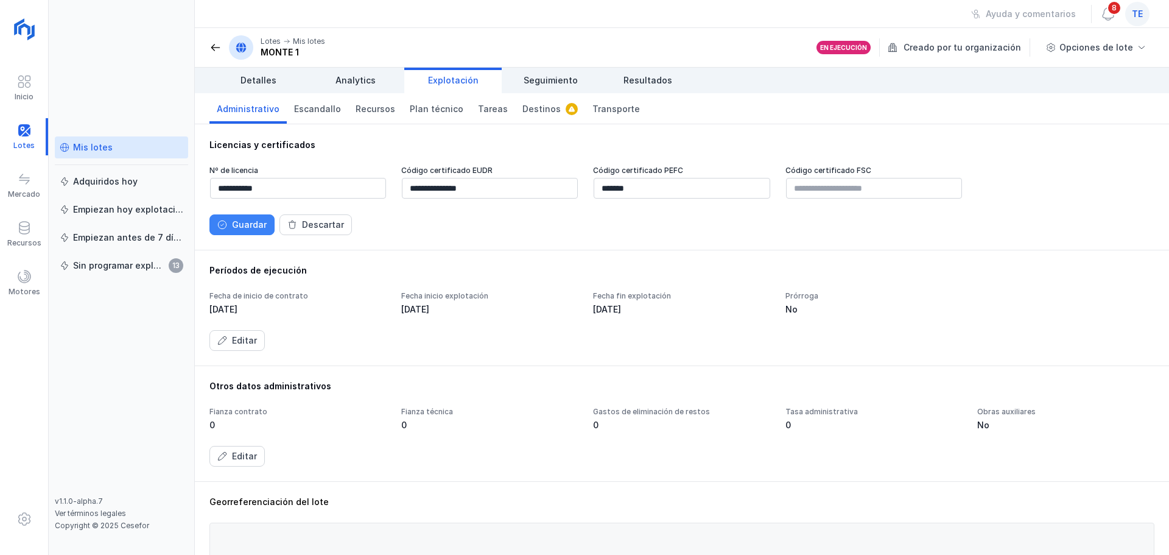
click at [254, 224] on div "Guardar" at bounding box center [249, 225] width 35 height 12
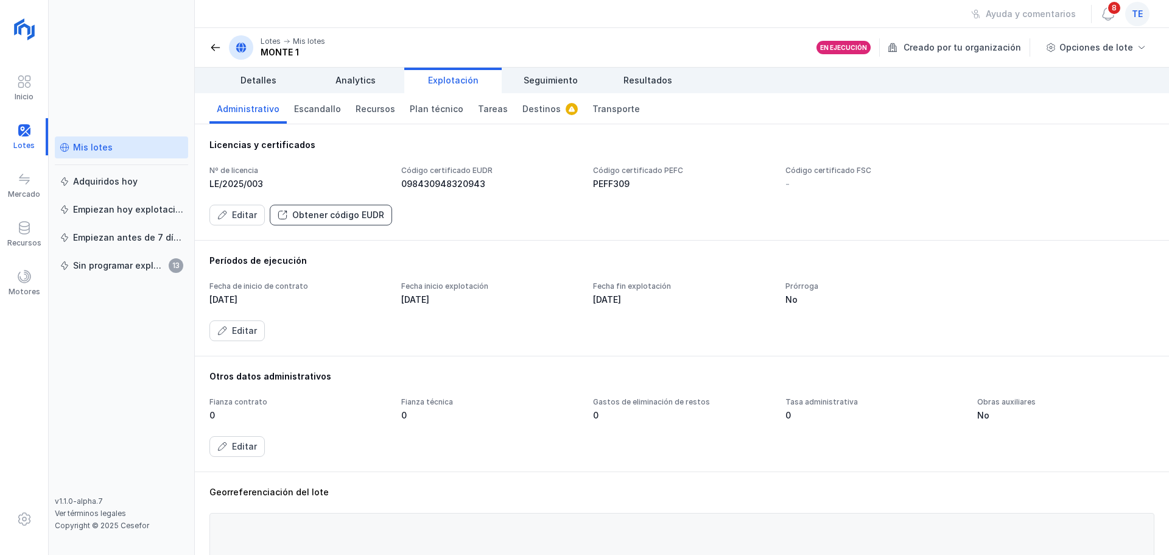
click at [333, 214] on div "Obtener código EUDR" at bounding box center [338, 215] width 92 height 12
click at [439, 109] on span "Plan técnico" at bounding box center [437, 109] width 54 height 12
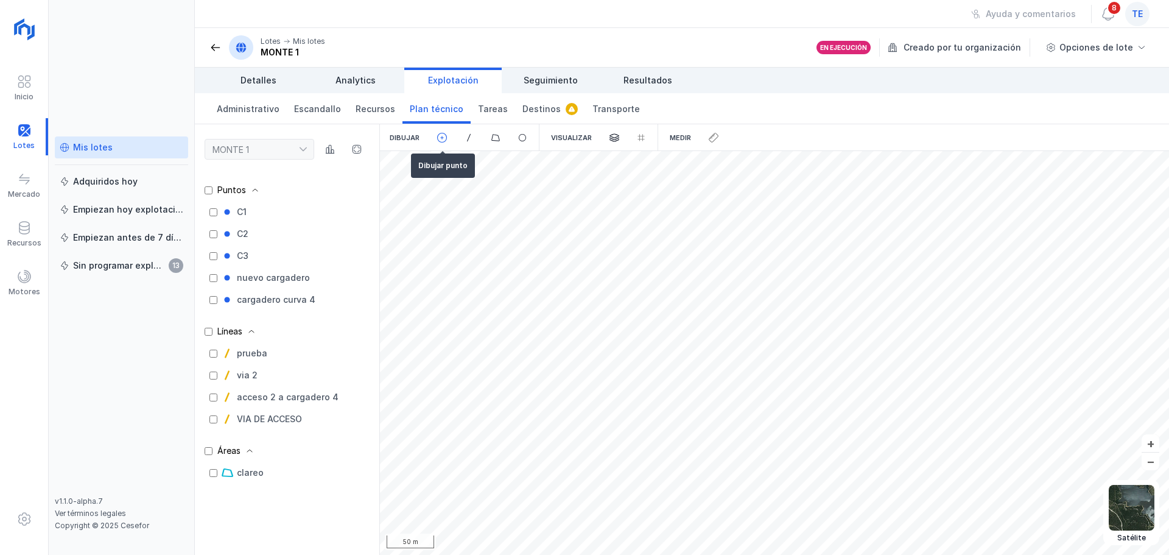
click at [440, 141] on span at bounding box center [442, 137] width 11 height 11
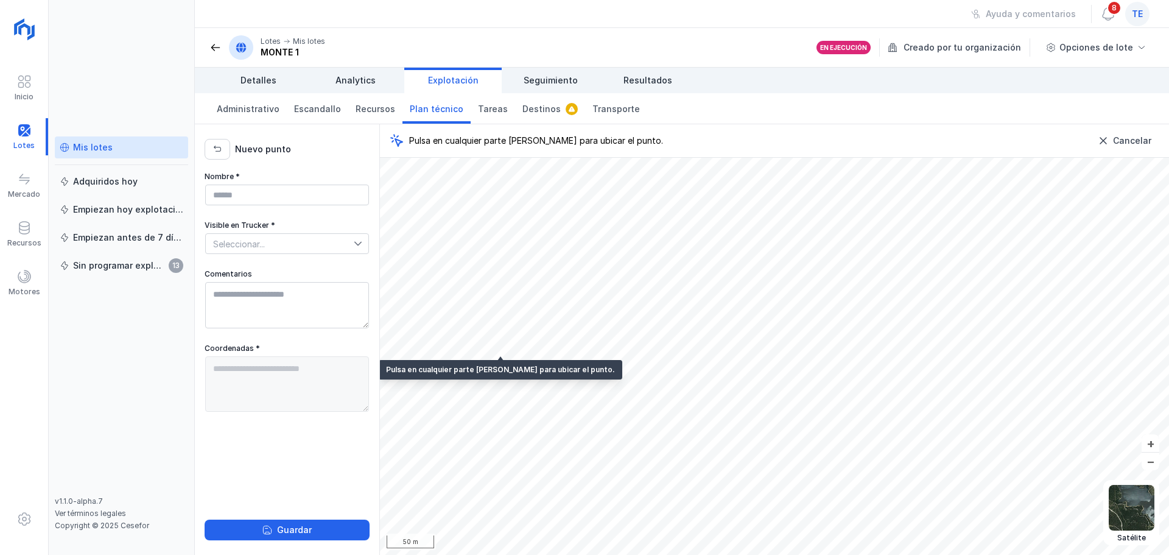
type textarea "**********"
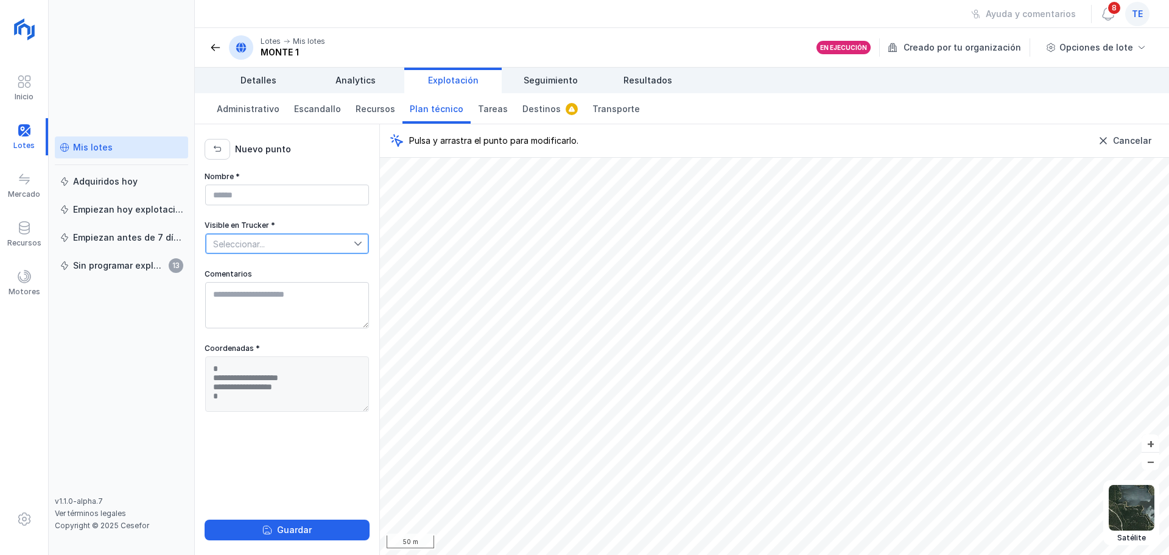
click at [330, 250] on span "Seleccionar..." at bounding box center [280, 243] width 148 height 19
click at [260, 436] on div "**********" at bounding box center [287, 356] width 165 height 369
click at [297, 534] on div "Guardar" at bounding box center [294, 530] width 35 height 12
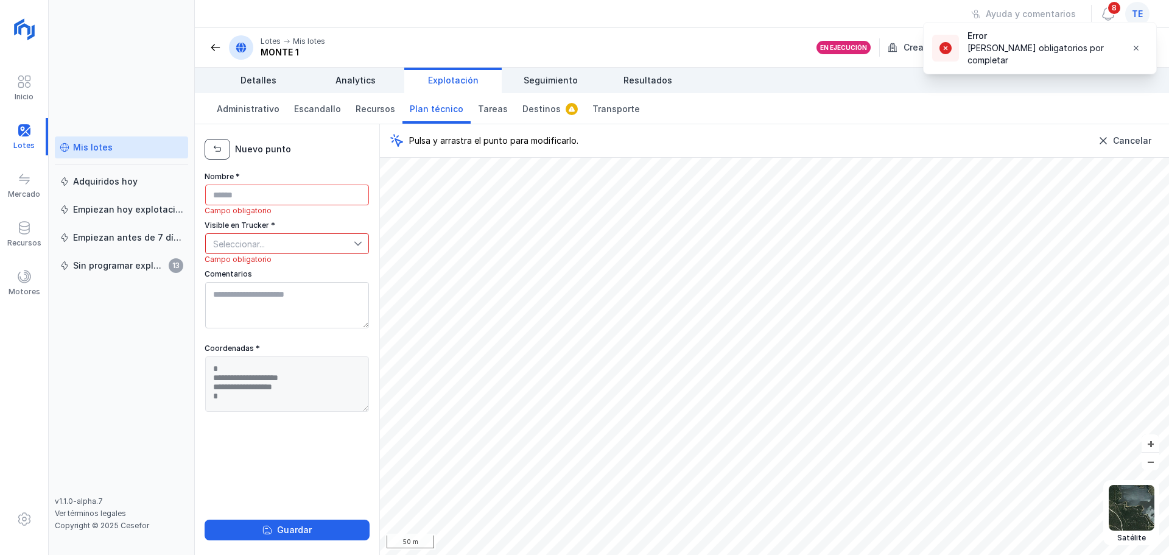
click at [209, 146] on button "button" at bounding box center [218, 149] width 26 height 21
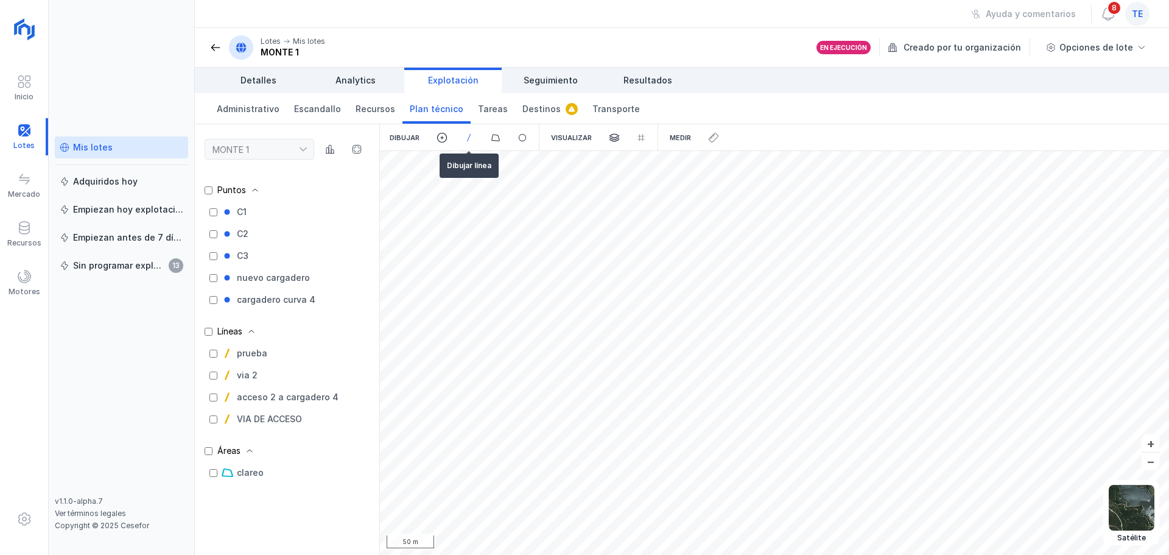
click at [468, 140] on span at bounding box center [469, 137] width 11 height 11
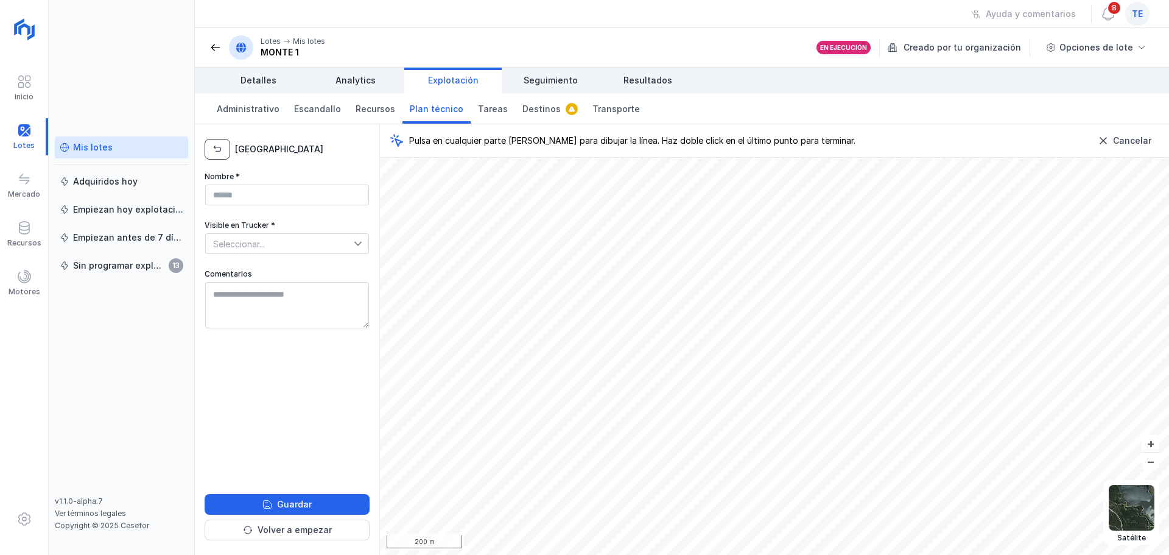
click at [219, 153] on span "button" at bounding box center [218, 149] width 10 height 10
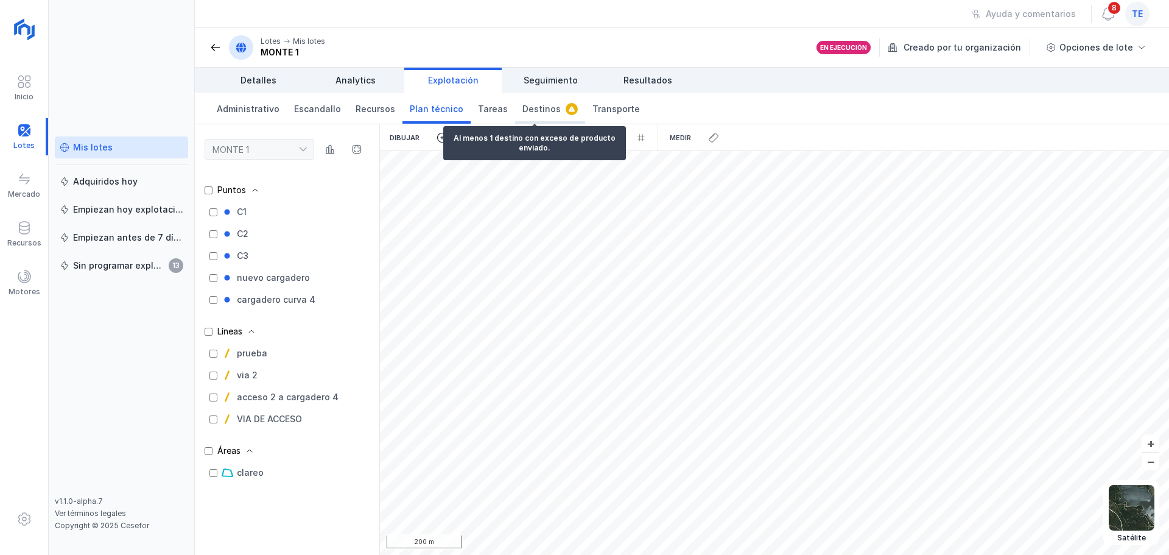
click at [529, 114] on span "Destinos" at bounding box center [542, 109] width 38 height 12
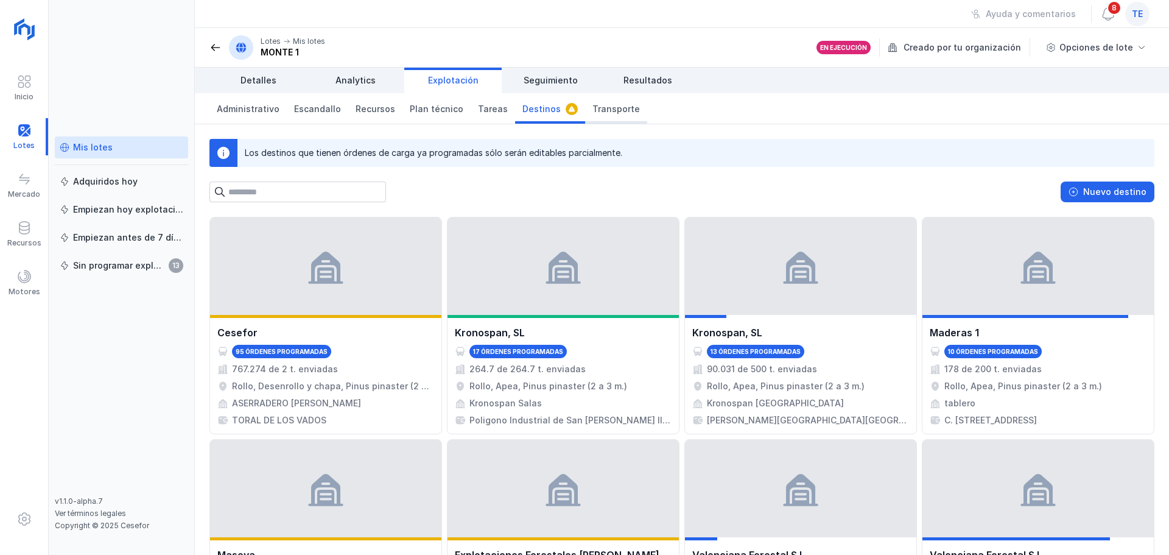
click at [593, 113] on span "Transporte" at bounding box center [617, 109] width 48 height 12
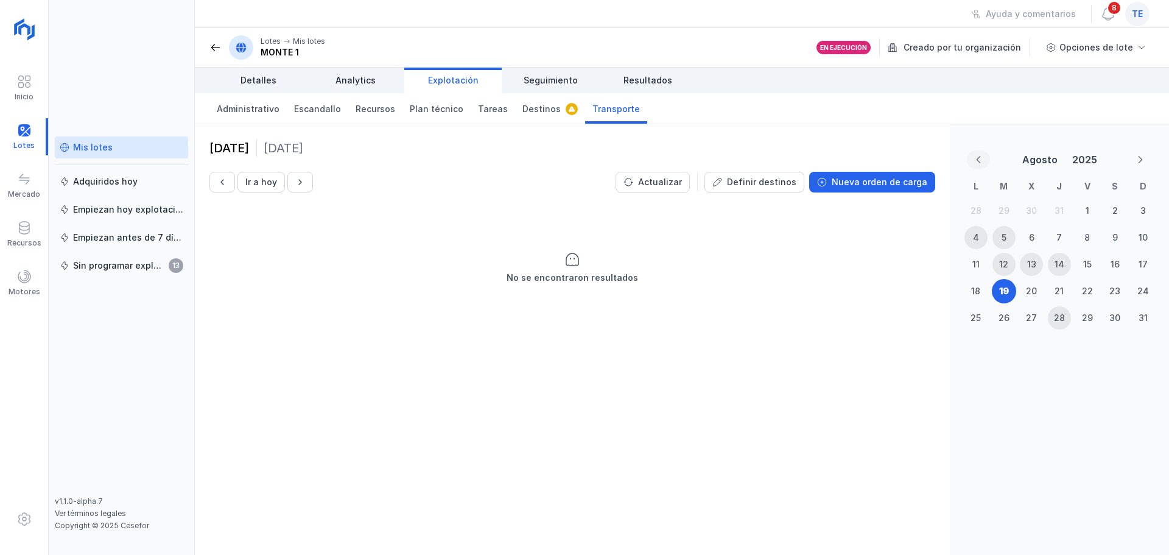
click at [788, 164] on button "Previous Month" at bounding box center [978, 159] width 23 height 18
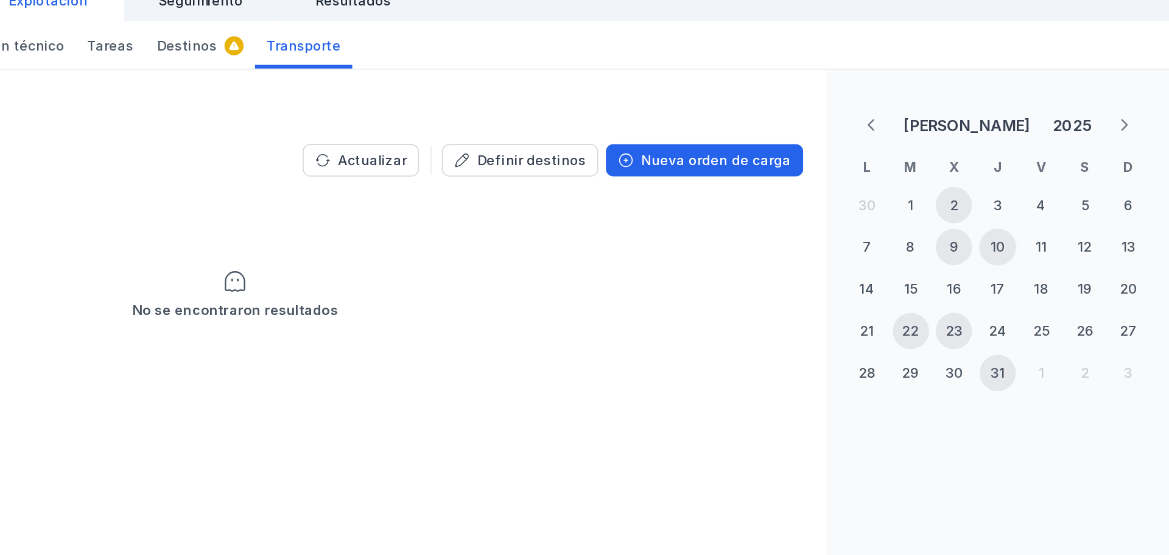
click at [788, 238] on div "10" at bounding box center [1059, 237] width 9 height 12
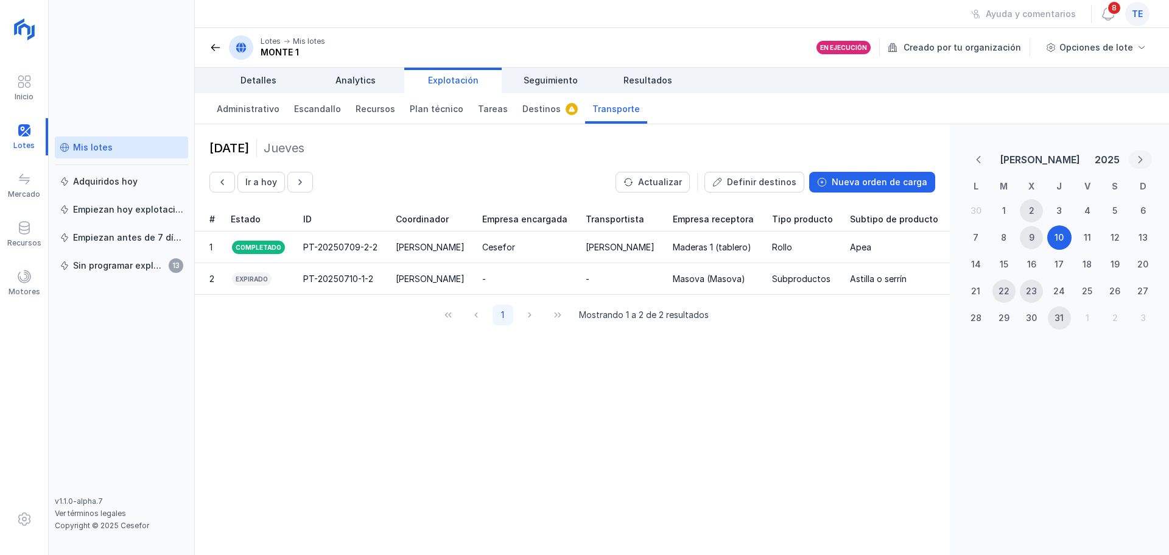
click at [788, 158] on icon "Next Month" at bounding box center [1141, 159] width 9 height 9
click at [788, 294] on div "19" at bounding box center [1005, 291] width 10 height 12
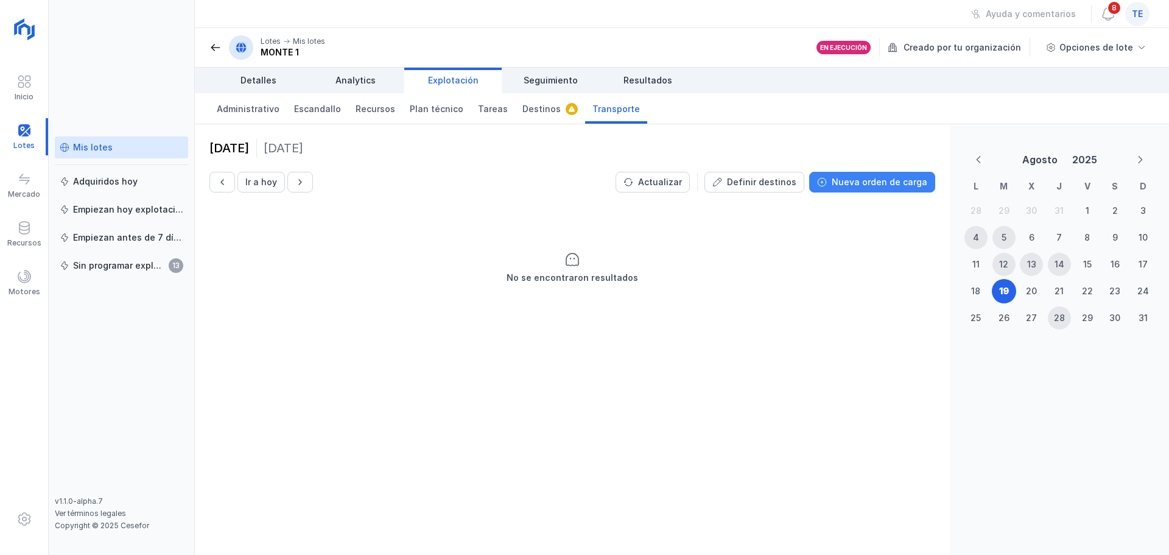
click at [788, 180] on div "Nueva orden de carga" at bounding box center [880, 182] width 96 height 12
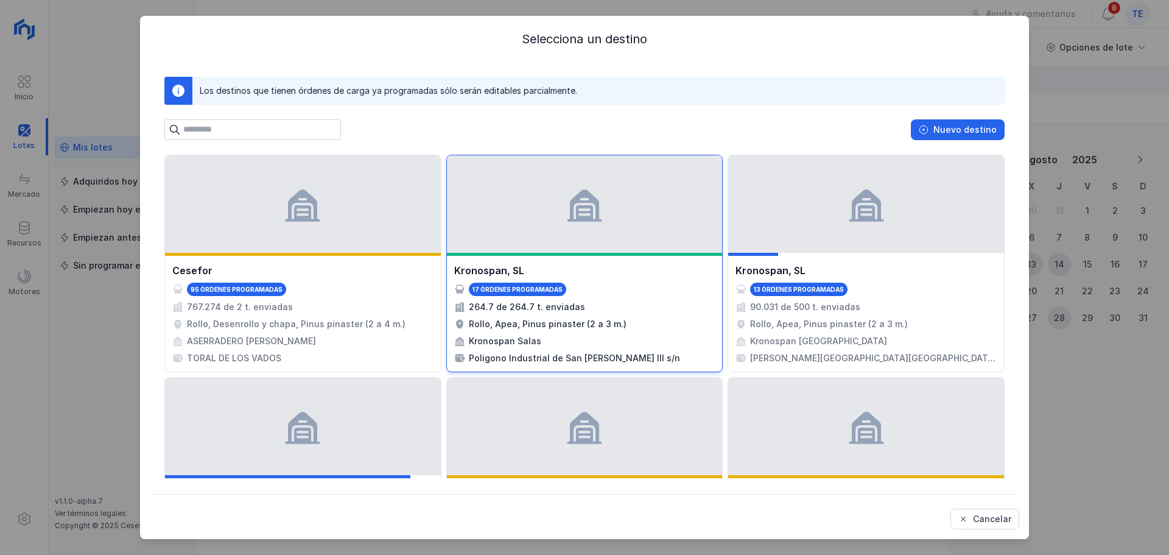
click at [641, 306] on div "264.7 de 264.7 t. enviadas" at bounding box center [584, 307] width 261 height 12
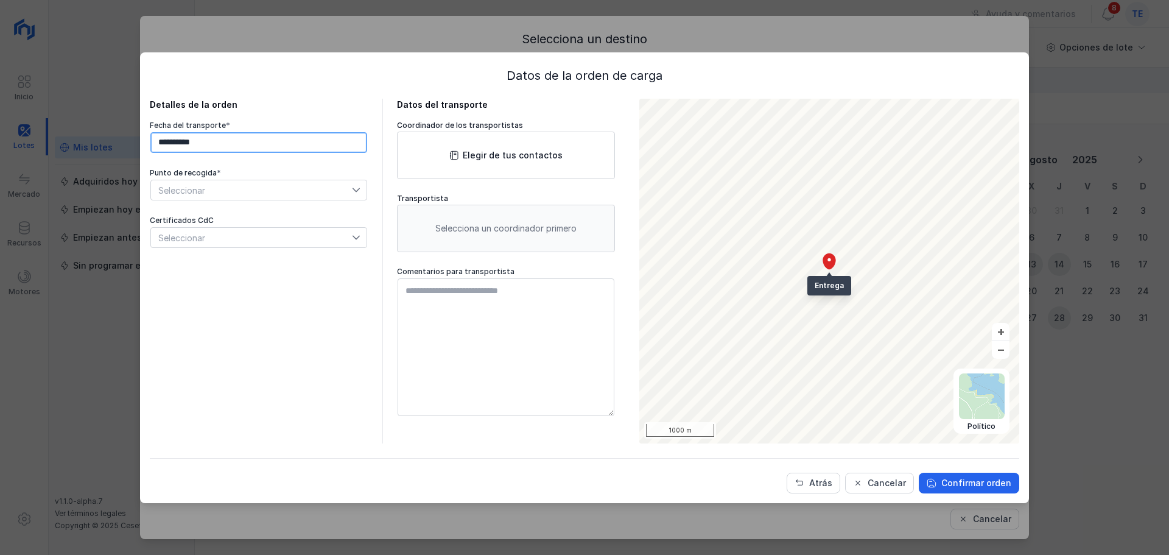
click at [215, 146] on input "**********" at bounding box center [258, 142] width 217 height 21
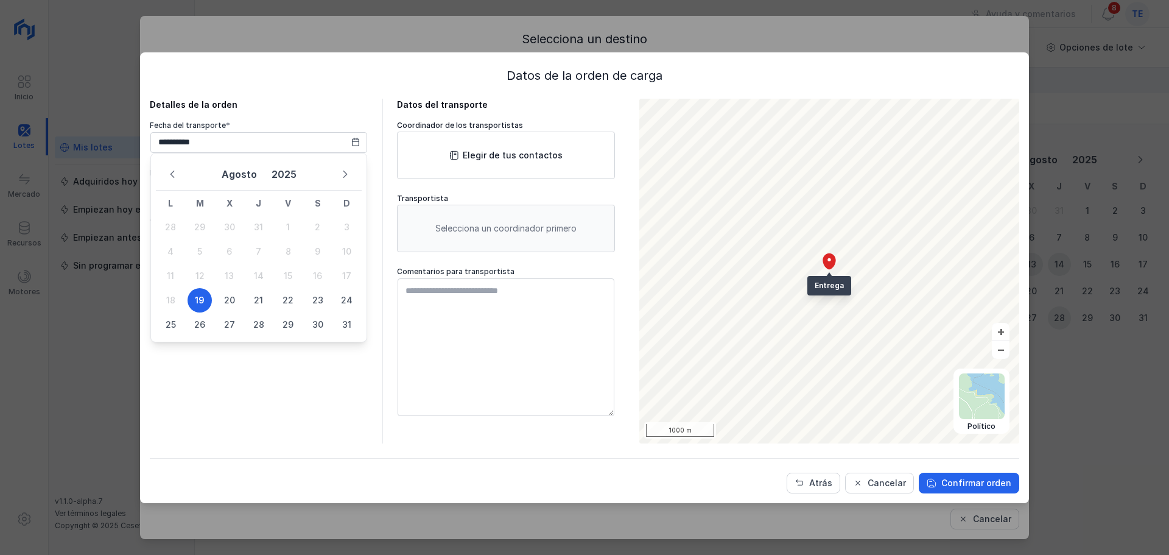
click at [297, 115] on div "**********" at bounding box center [259, 271] width 218 height 345
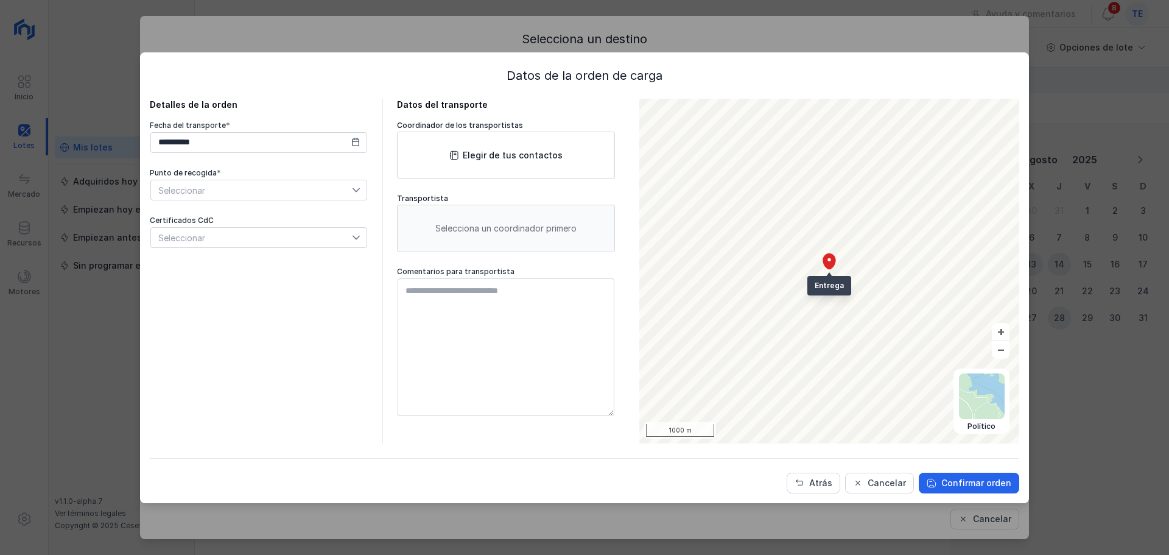
click at [223, 191] on span "Seleccionar" at bounding box center [251, 189] width 201 height 19
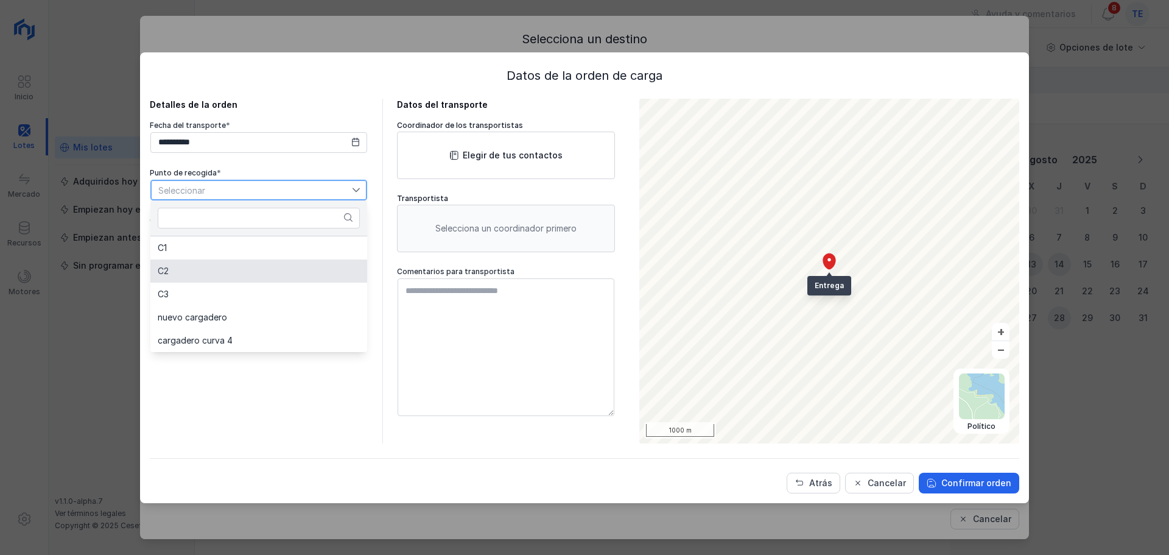
click at [189, 272] on li "C2" at bounding box center [258, 270] width 217 height 23
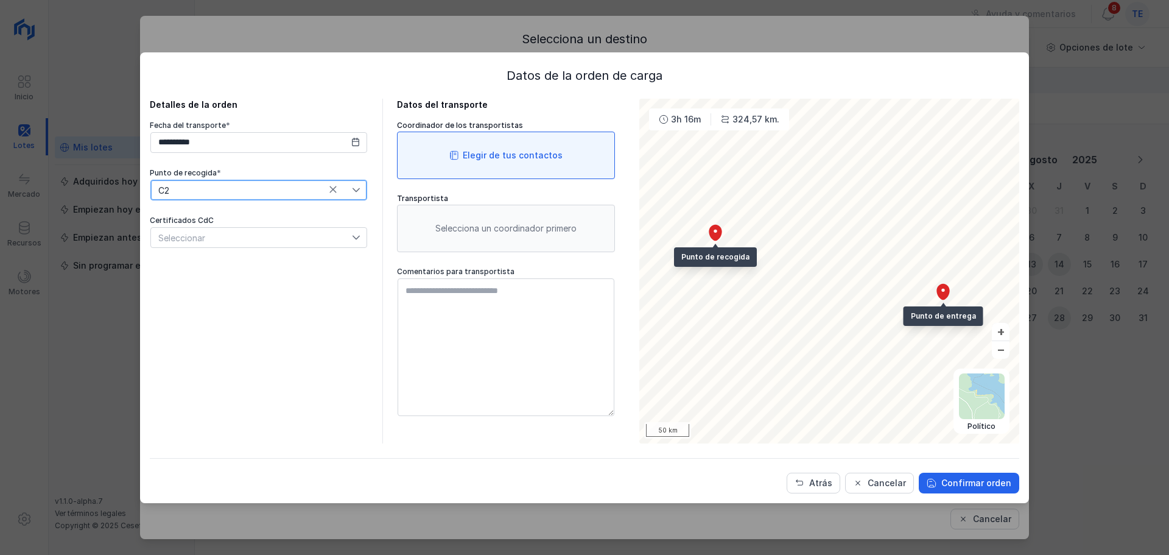
click at [501, 157] on div "Elegir de tus contactos" at bounding box center [513, 155] width 100 height 12
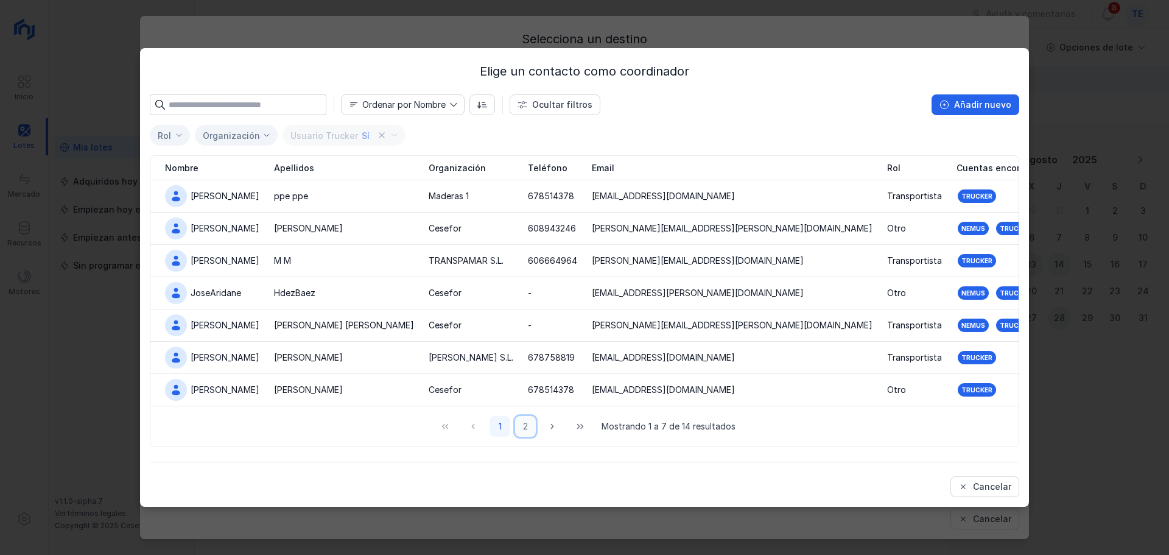
click at [530, 429] on button "2" at bounding box center [525, 426] width 21 height 21
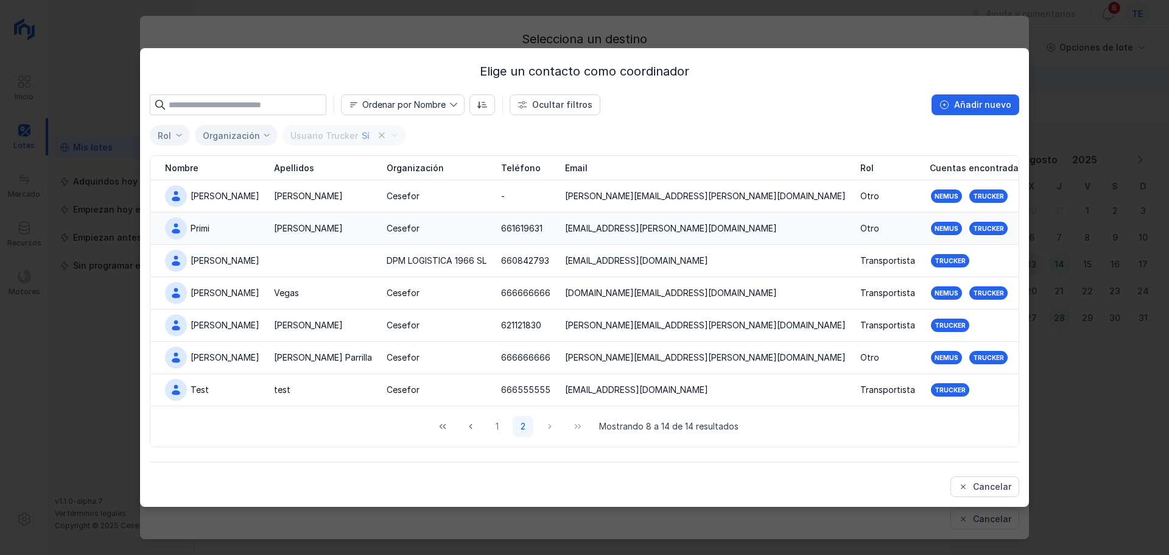
click at [284, 238] on td "Martín" at bounding box center [323, 229] width 113 height 32
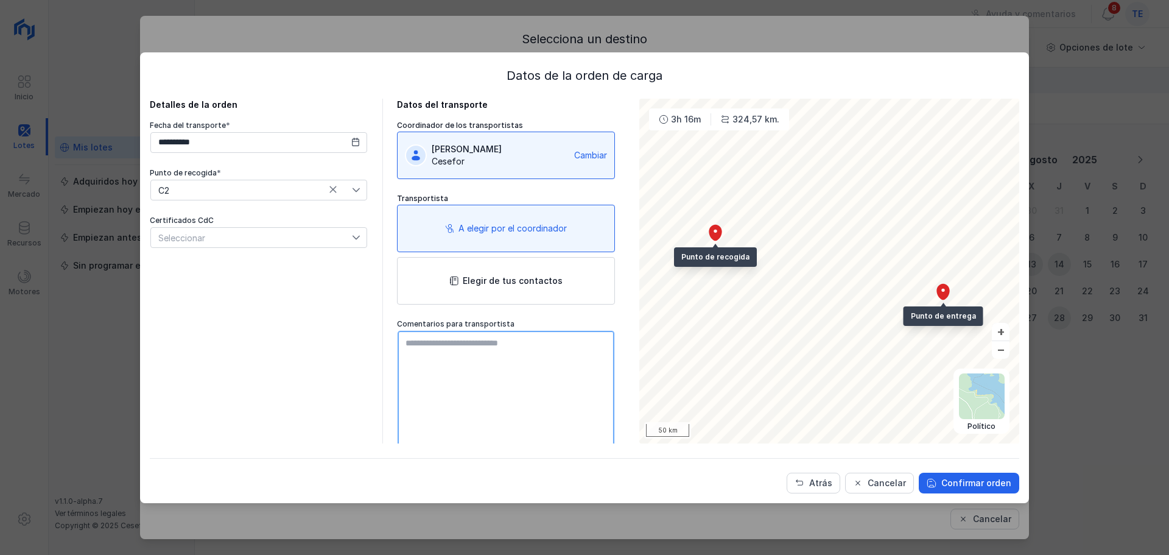
click at [467, 364] on textarea at bounding box center [506, 400] width 217 height 138
click at [788, 490] on button "Confirmar orden" at bounding box center [969, 483] width 101 height 21
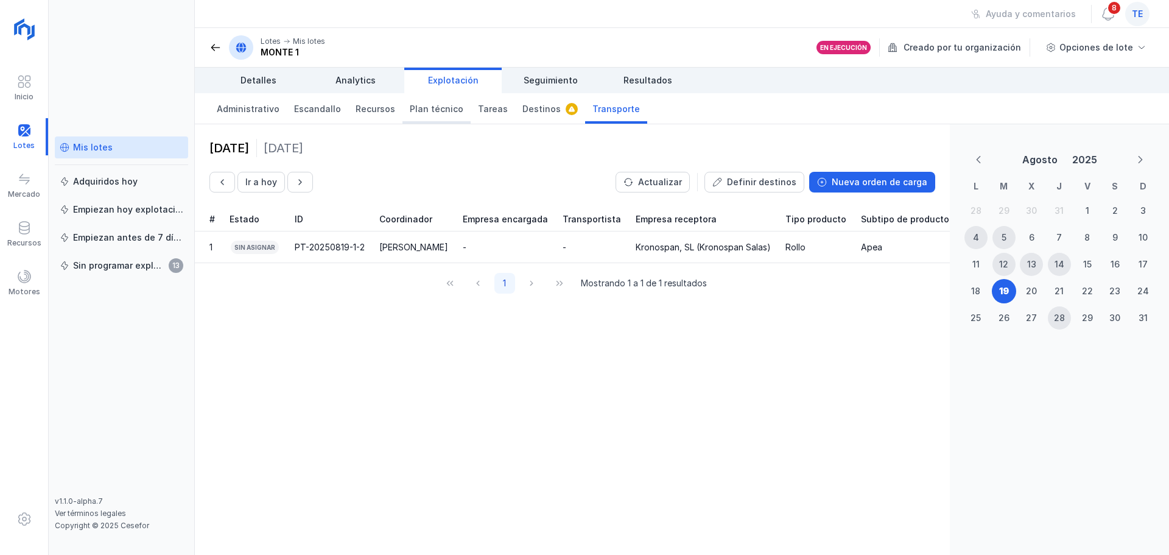
click at [439, 117] on link "Plan técnico" at bounding box center [437, 108] width 68 height 30
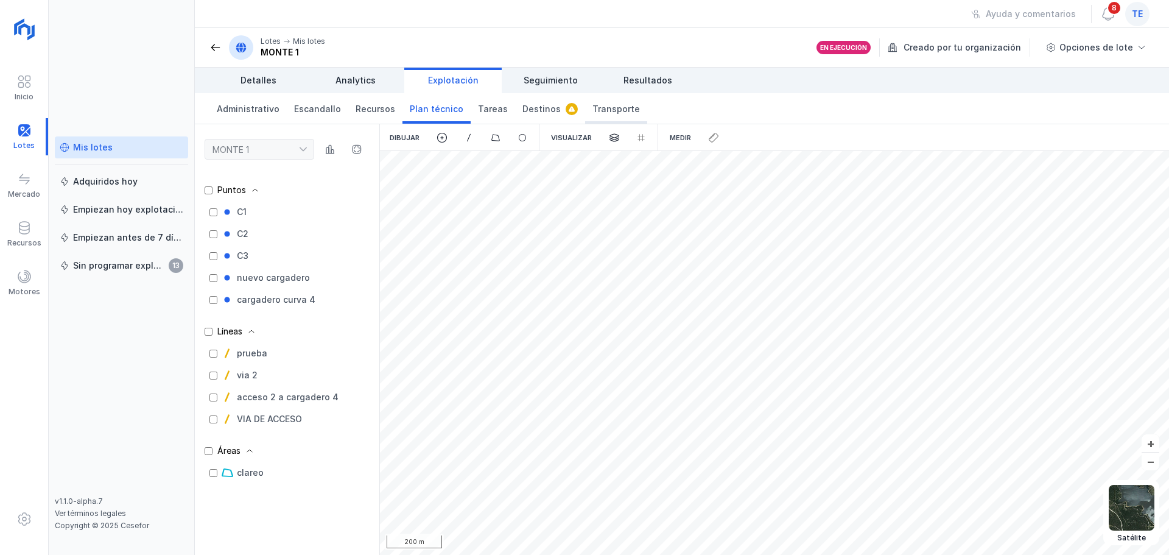
click at [596, 113] on span "Transporte" at bounding box center [617, 109] width 48 height 12
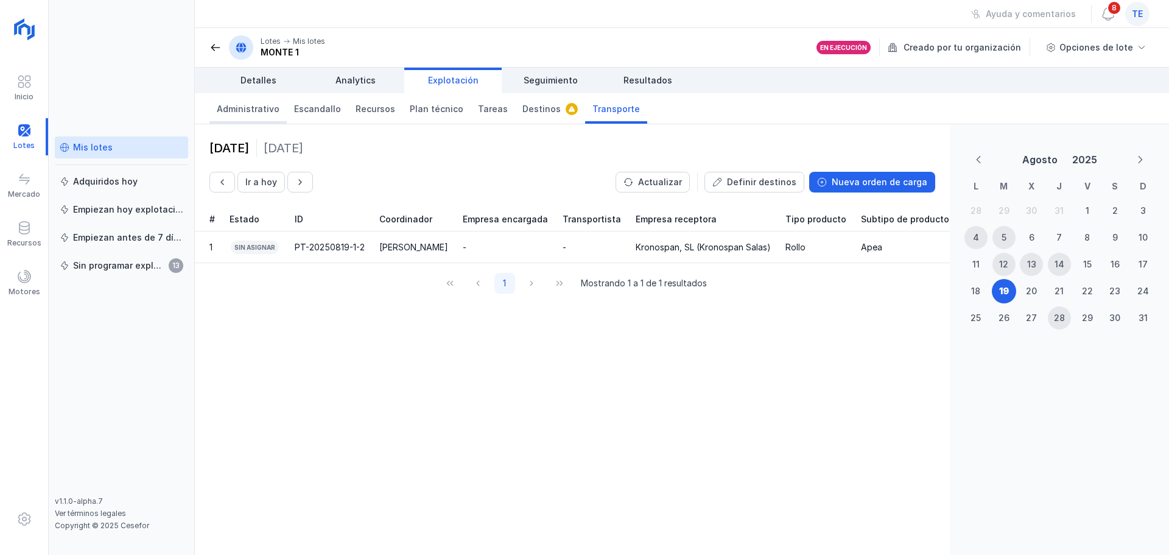
click at [232, 110] on span "Administrativo" at bounding box center [248, 109] width 63 height 12
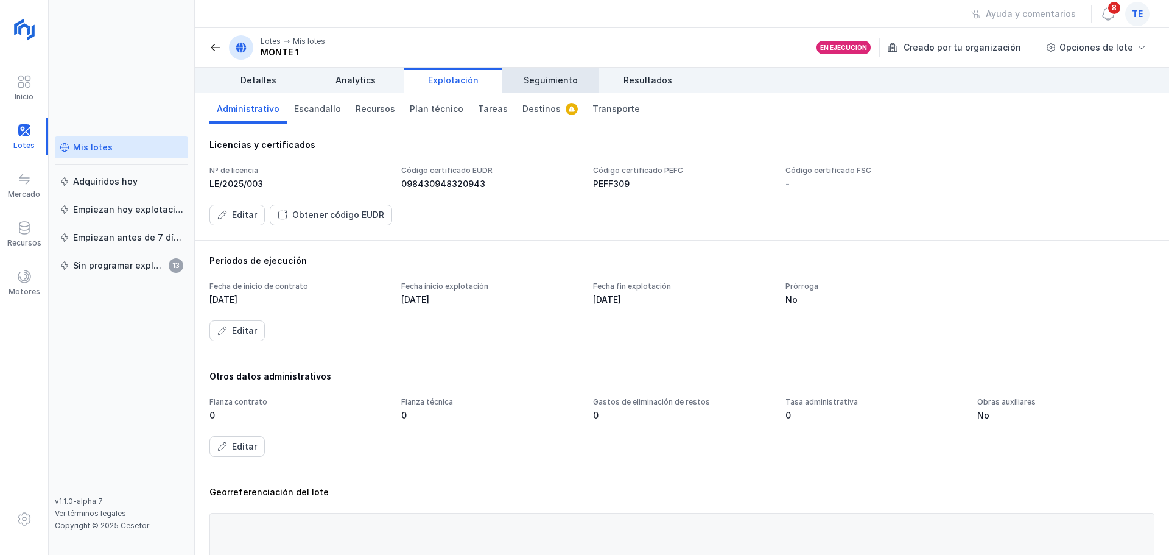
click at [569, 88] on link "Seguimiento" at bounding box center [550, 81] width 97 height 26
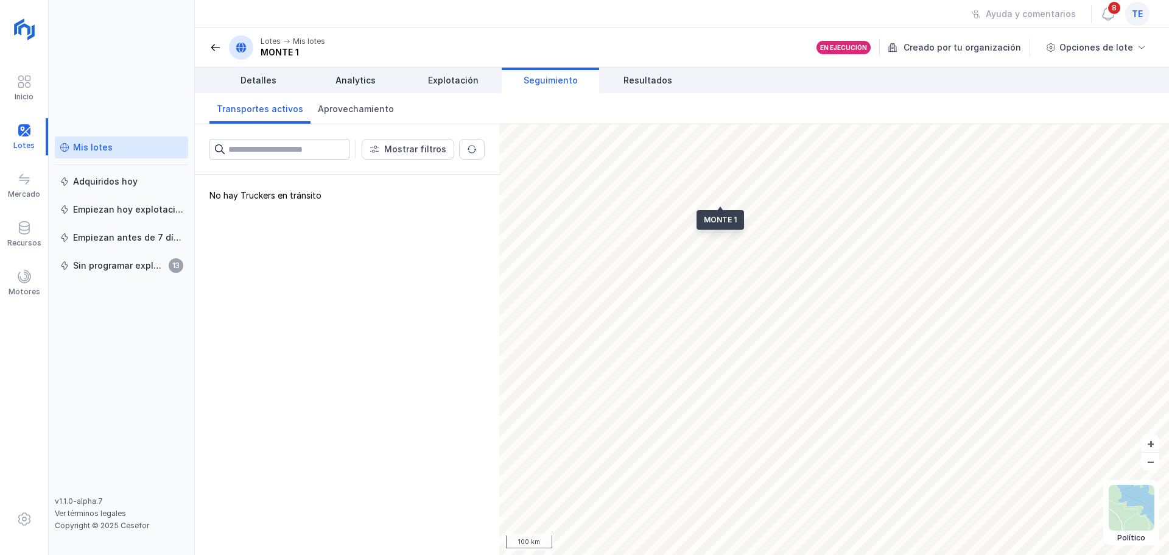
click at [545, 86] on span "Seguimiento" at bounding box center [551, 80] width 54 height 12
click at [373, 217] on div "PT-20250819-1-2 Primi Martín (Cesefor) Rollo, Apea, Pinus pinaster" at bounding box center [374, 225] width 202 height 32
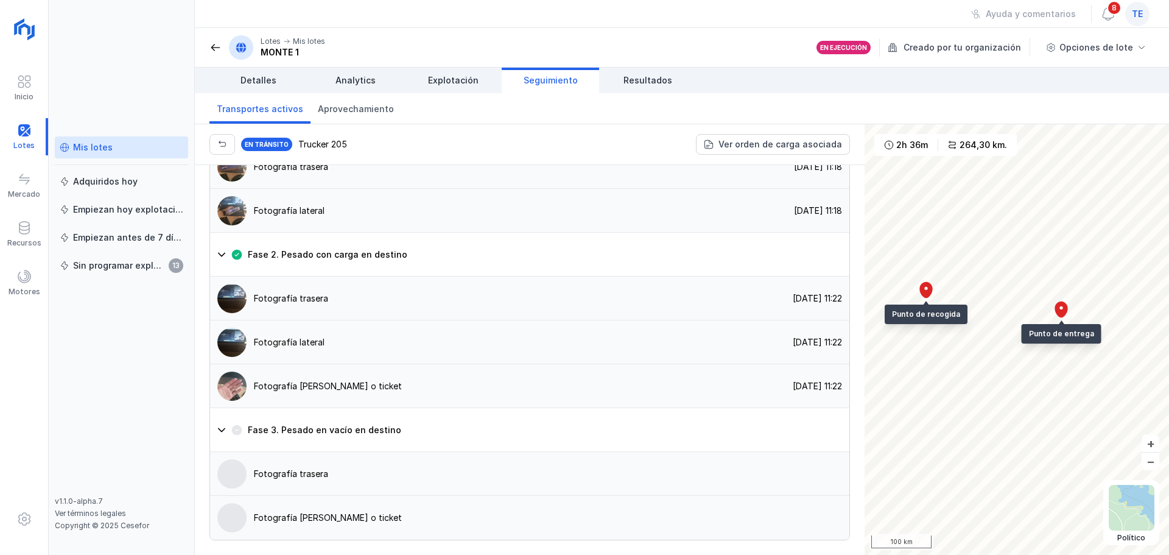
scroll to position [914, 0]
click at [300, 173] on div "Fotografía trasera" at bounding box center [291, 167] width 74 height 12
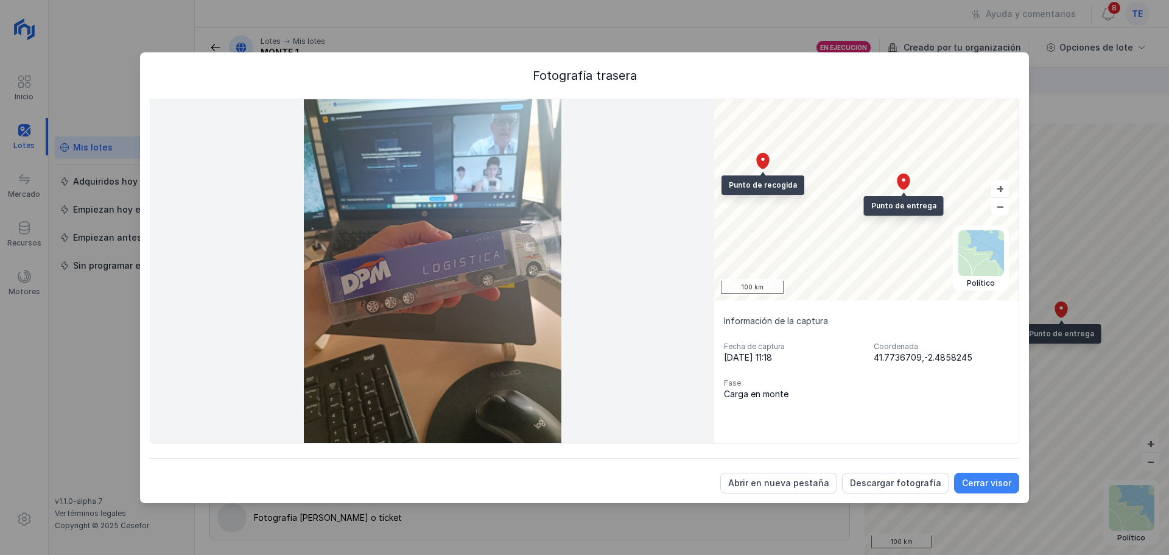
click at [788, 484] on div "Cerrar visor" at bounding box center [986, 483] width 49 height 12
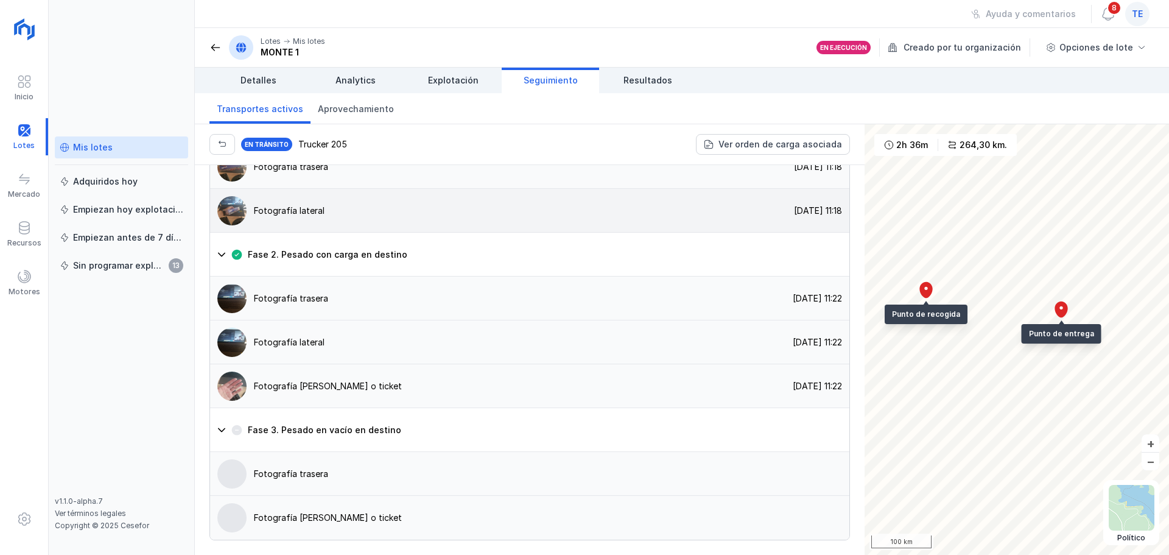
click at [322, 217] on div "Fotografía lateral" at bounding box center [289, 211] width 71 height 12
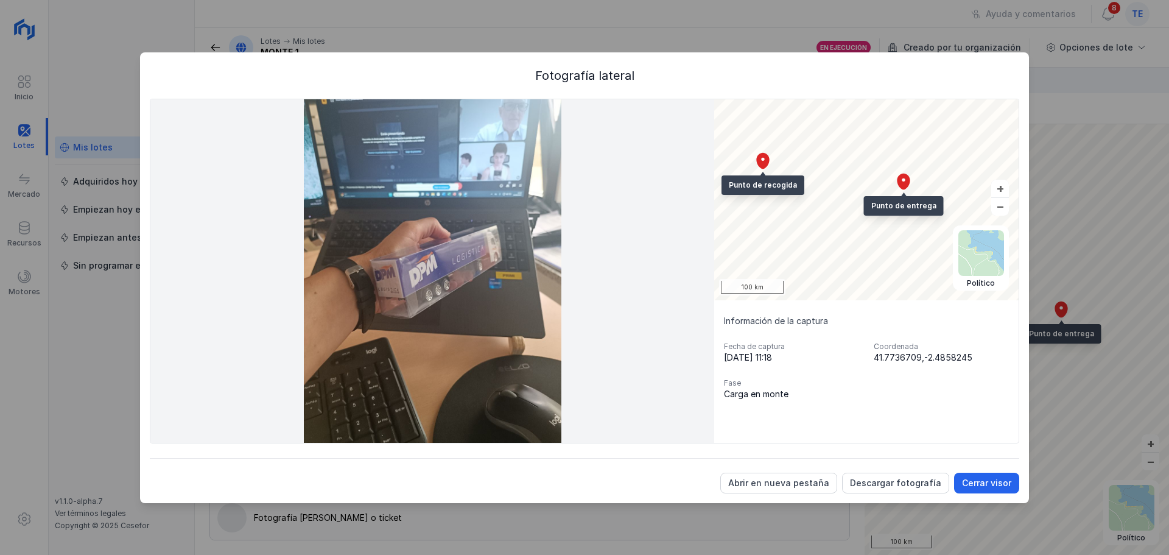
click at [788, 489] on div "Cerrar visor" at bounding box center [986, 483] width 49 height 12
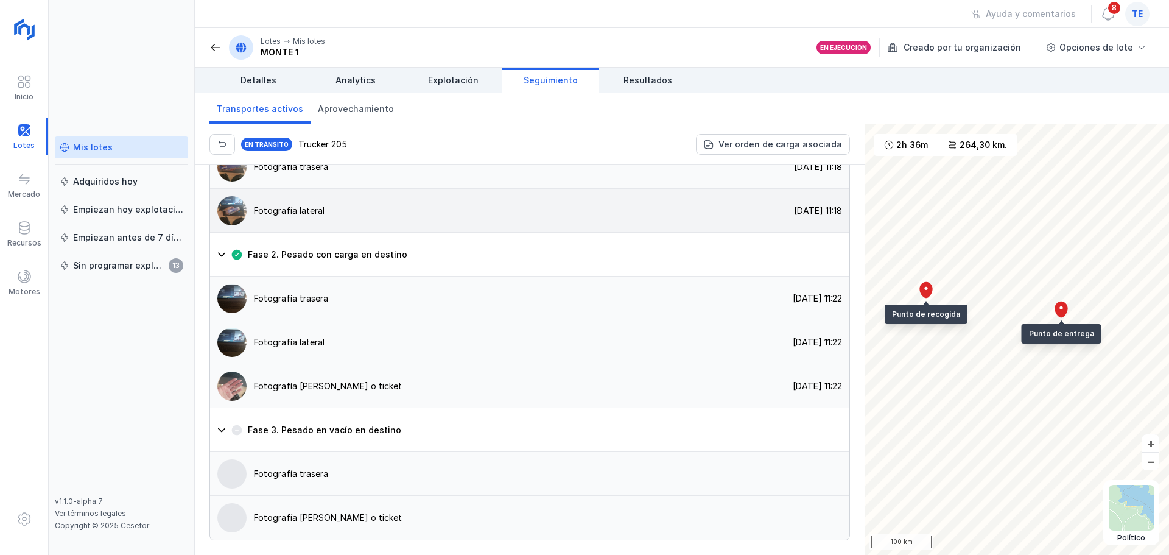
scroll to position [982, 0]
click at [339, 389] on div "Fotografía del albarán o ticket" at bounding box center [328, 386] width 148 height 12
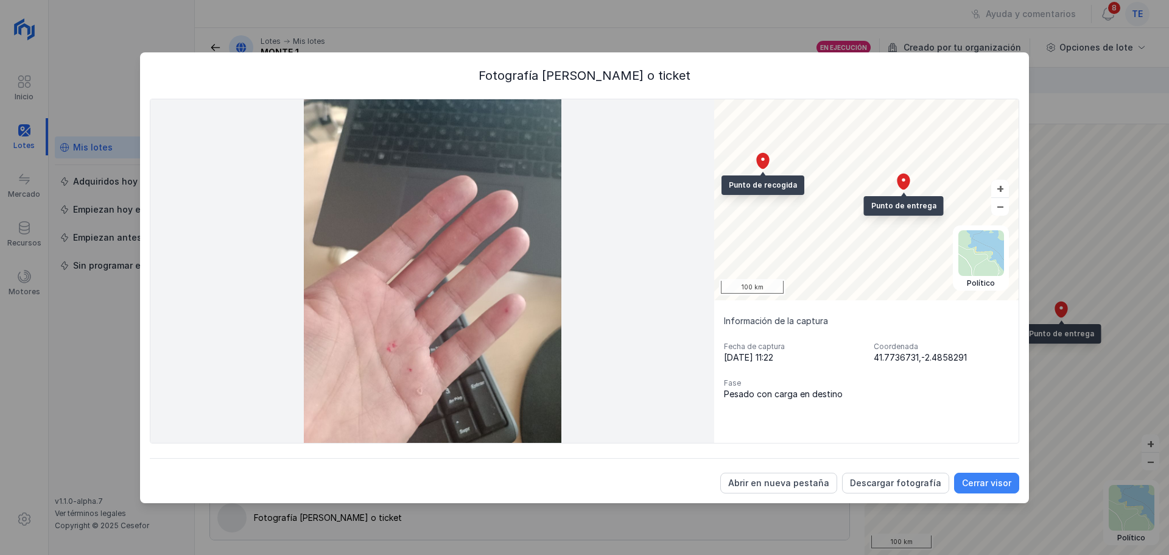
click at [788, 490] on button "Cerrar visor" at bounding box center [986, 483] width 65 height 21
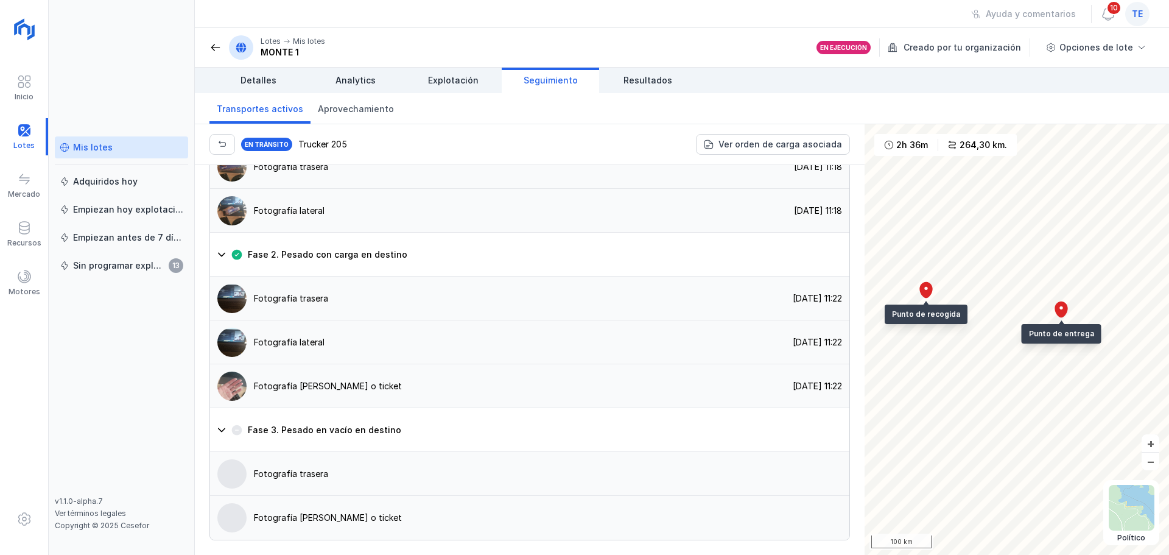
click at [260, 109] on span "Transportes activos" at bounding box center [260, 109] width 86 height 12
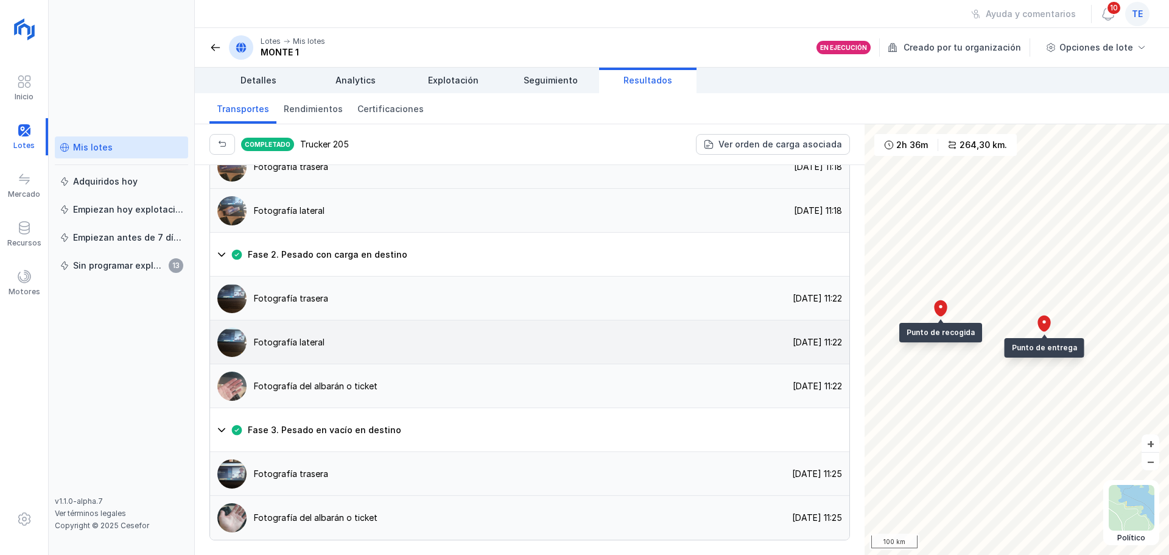
scroll to position [738, 0]
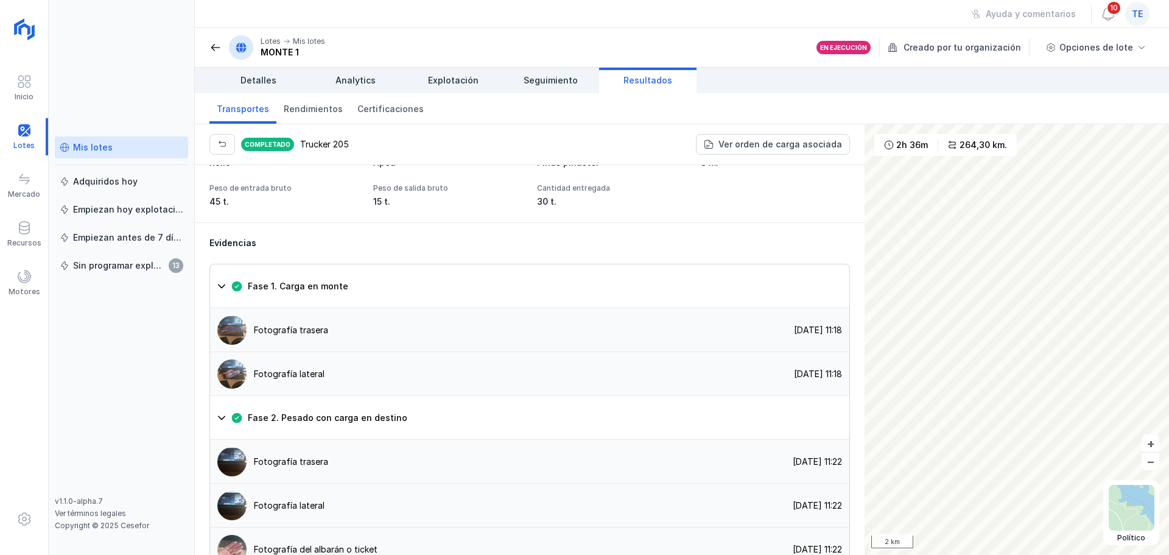
click at [630, 79] on span "Resultados" at bounding box center [648, 80] width 49 height 12
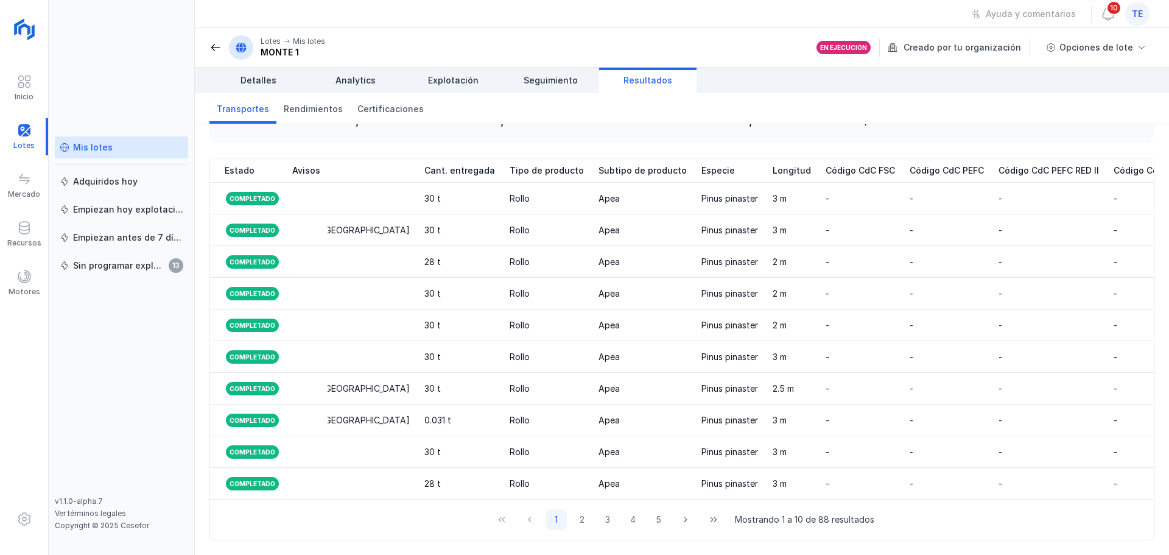
scroll to position [0, 1160]
click at [12, 291] on div "Motores" at bounding box center [25, 292] width 32 height 10
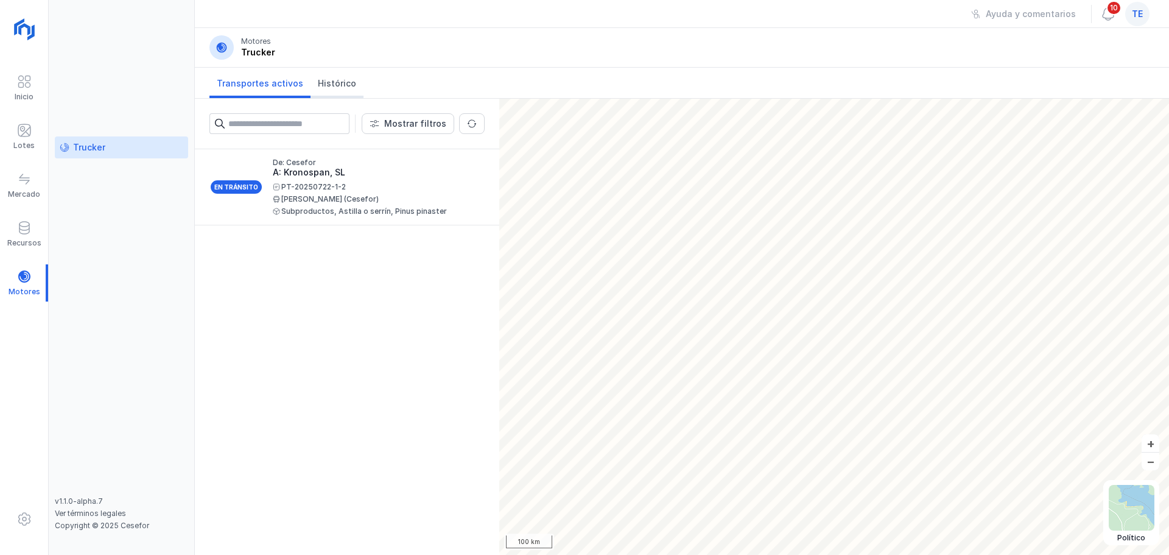
click at [340, 88] on span "Histórico" at bounding box center [337, 83] width 38 height 12
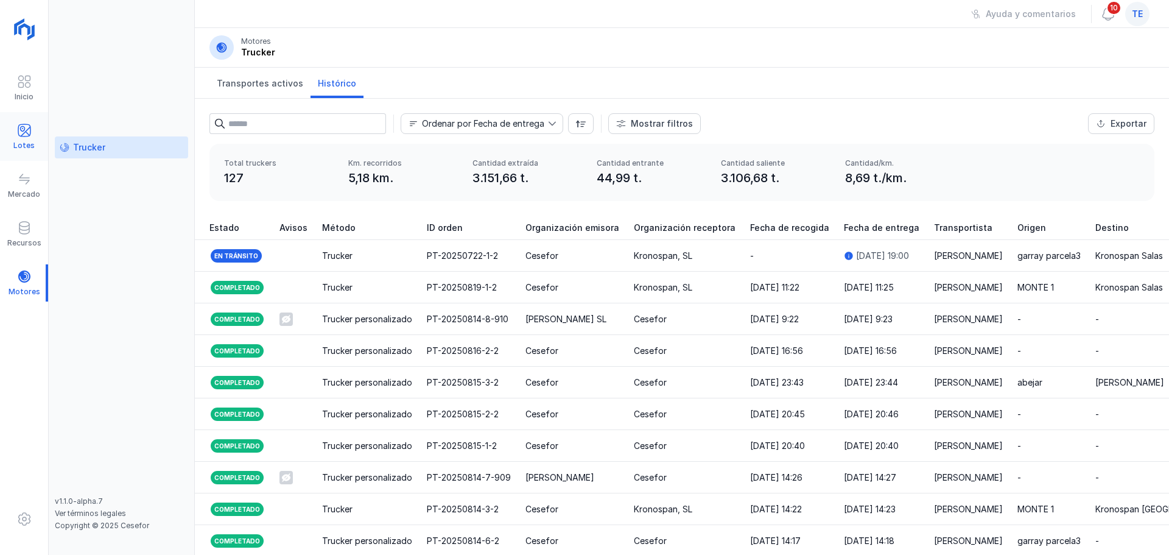
click at [35, 144] on div "Lotes" at bounding box center [24, 136] width 48 height 37
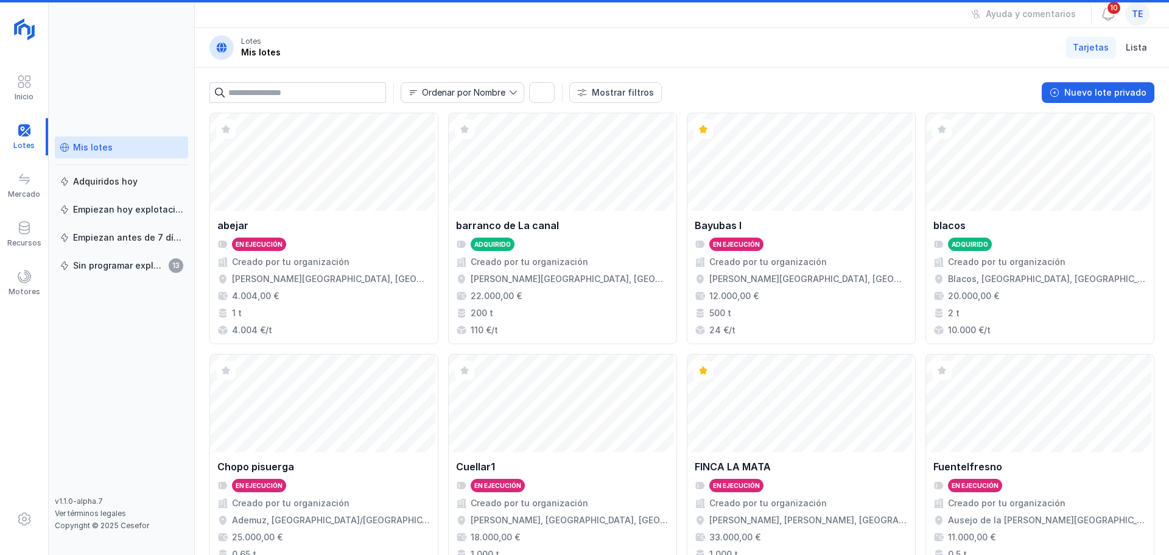
click at [124, 153] on div "Mis lotes" at bounding box center [122, 147] width 124 height 12
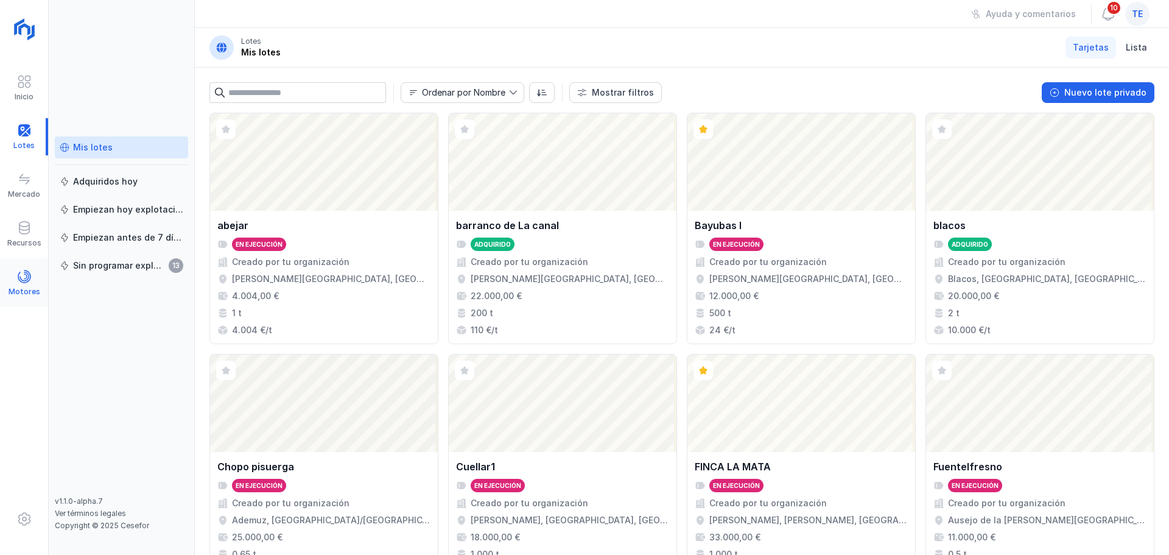
click at [23, 279] on span at bounding box center [24, 276] width 15 height 15
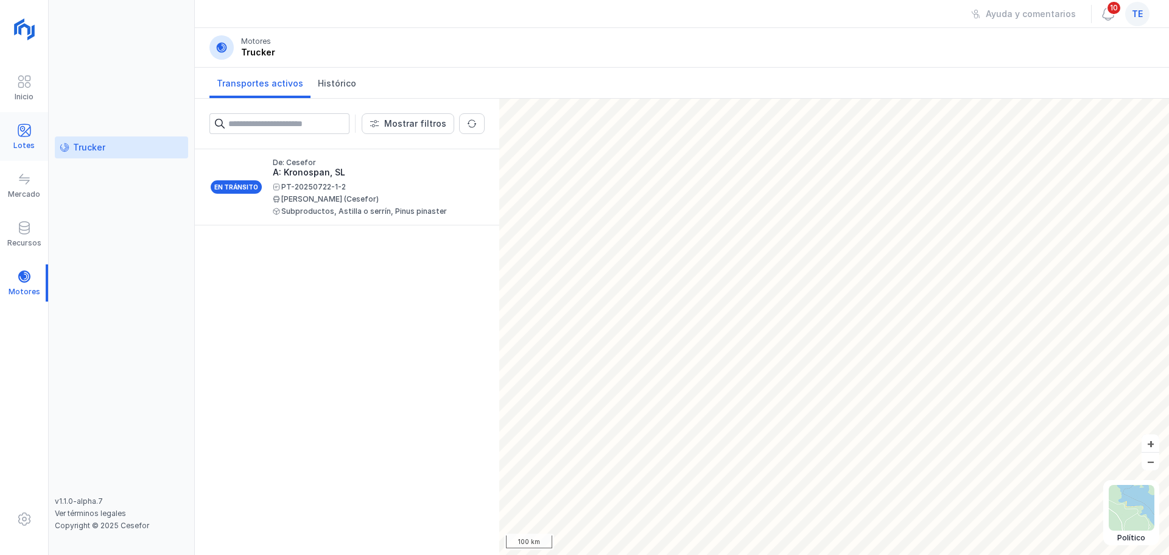
click at [29, 141] on div "Lotes" at bounding box center [23, 146] width 21 height 10
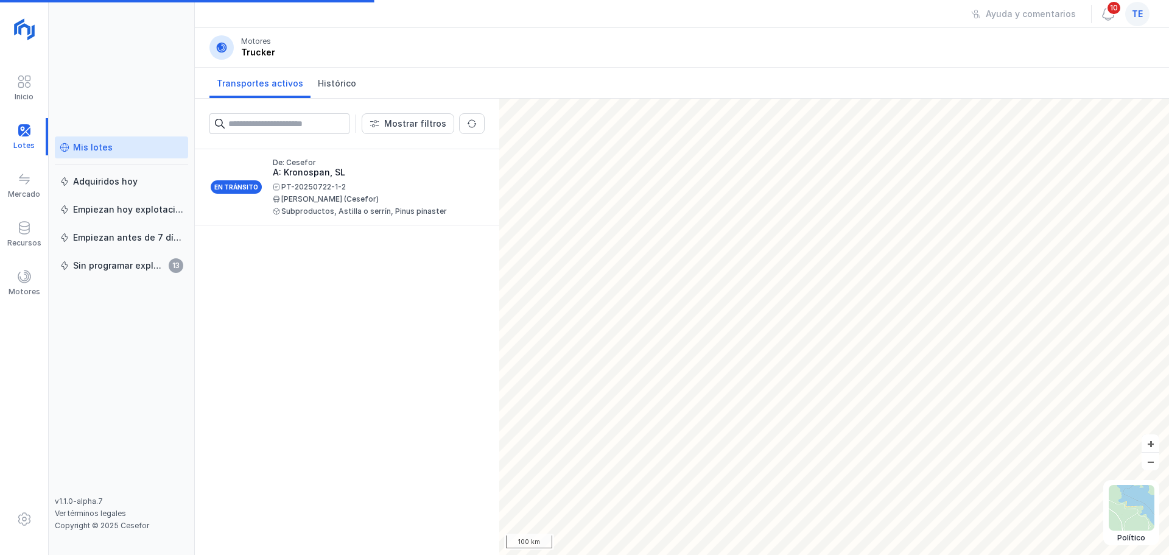
click at [77, 152] on div "Mis lotes" at bounding box center [93, 147] width 40 height 12
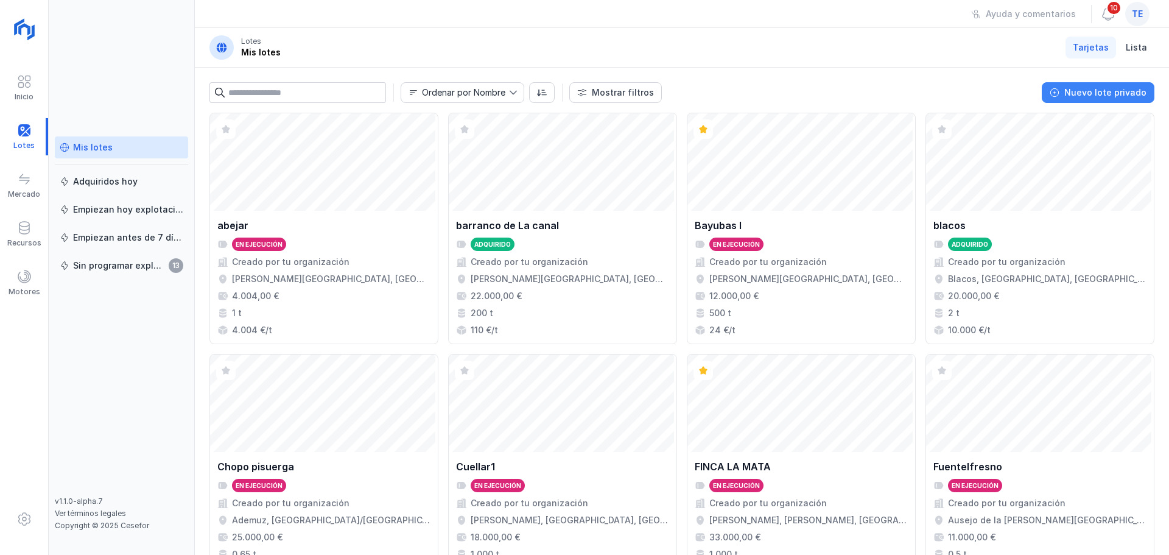
click at [1123, 101] on button "Nuevo lote privado" at bounding box center [1098, 92] width 113 height 21
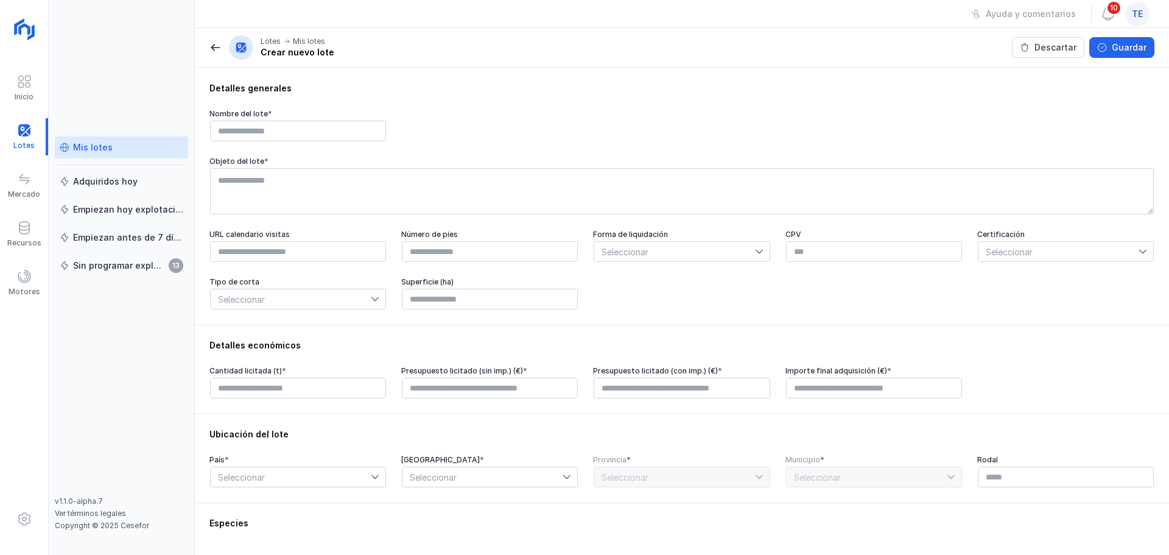
scroll to position [122, 0]
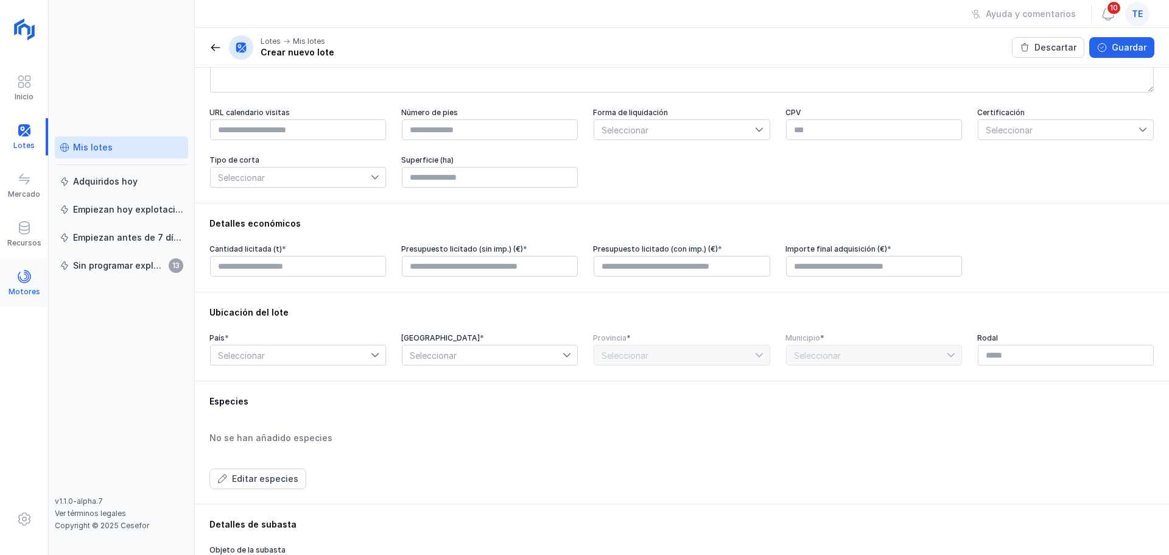
click at [33, 287] on div "Motores" at bounding box center [25, 292] width 32 height 10
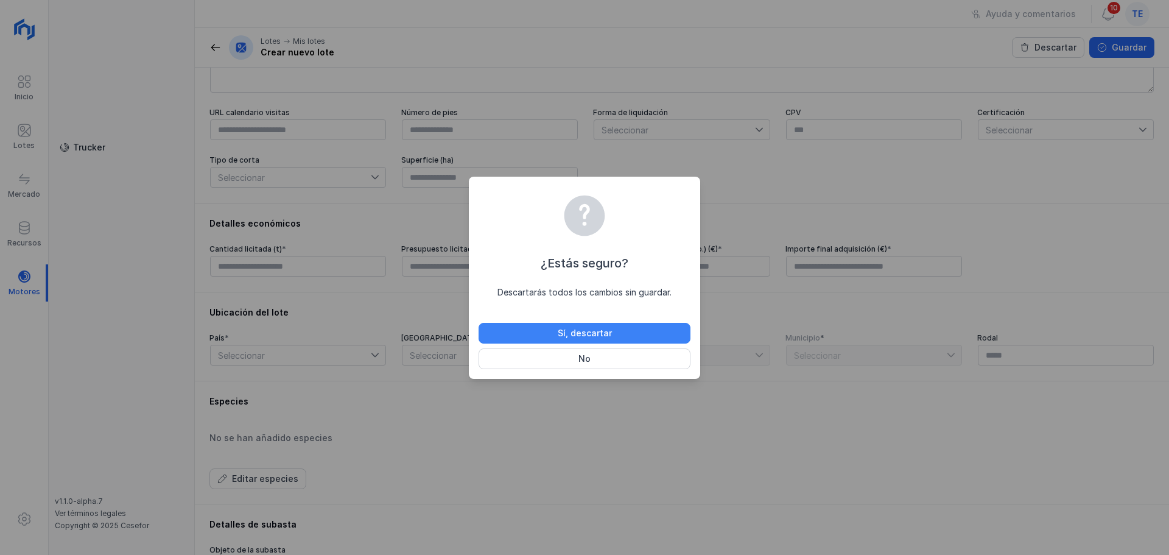
click at [612, 338] on button "Sí, descartar" at bounding box center [585, 333] width 212 height 21
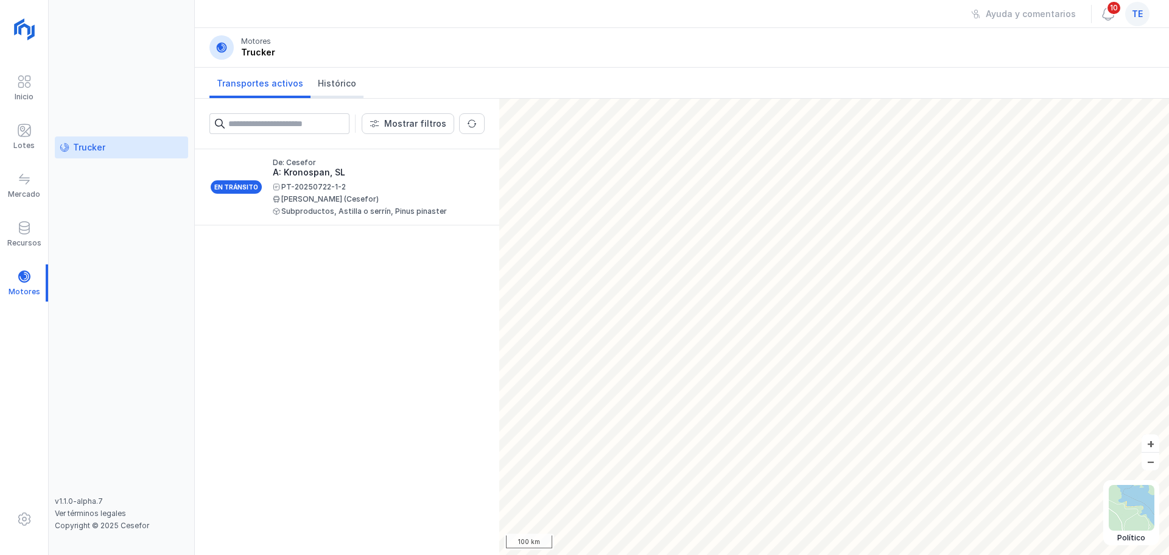
click at [343, 86] on span "Histórico" at bounding box center [337, 83] width 38 height 12
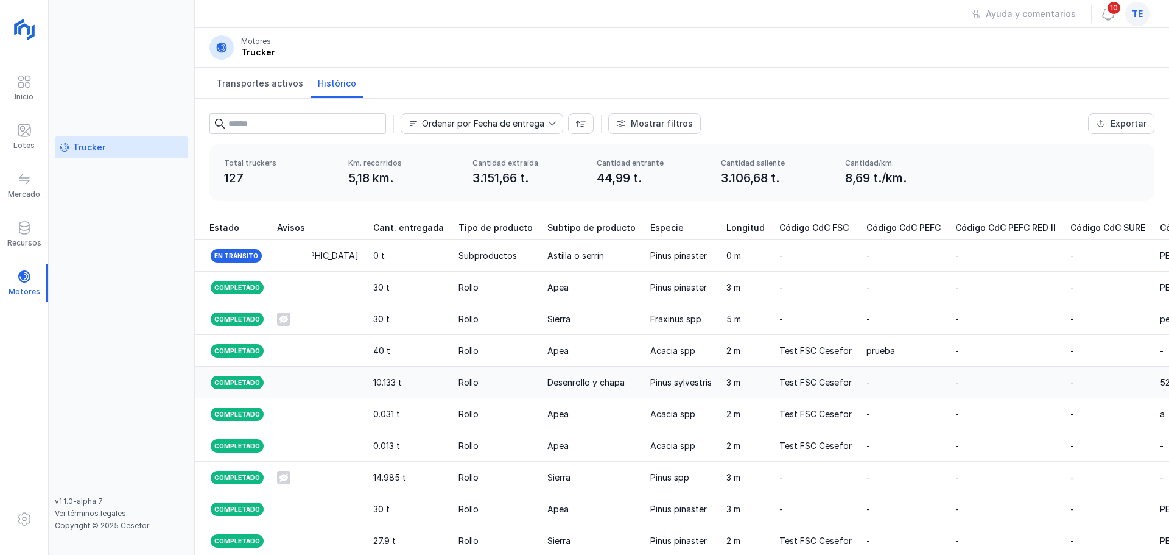
scroll to position [0, 1462]
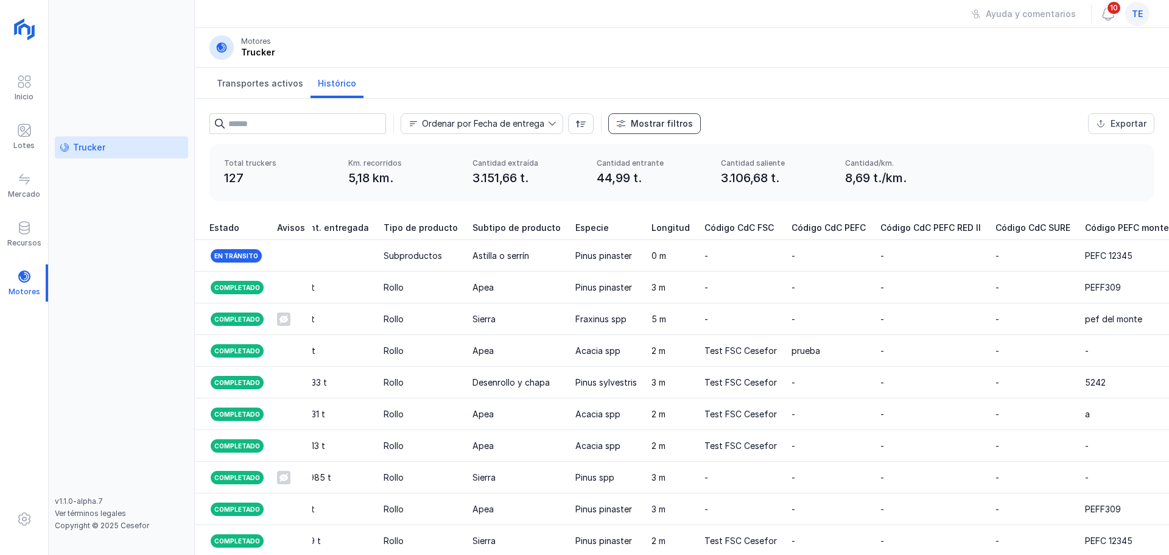
click at [628, 129] on button "Mostrar filtros" at bounding box center [655, 123] width 93 height 21
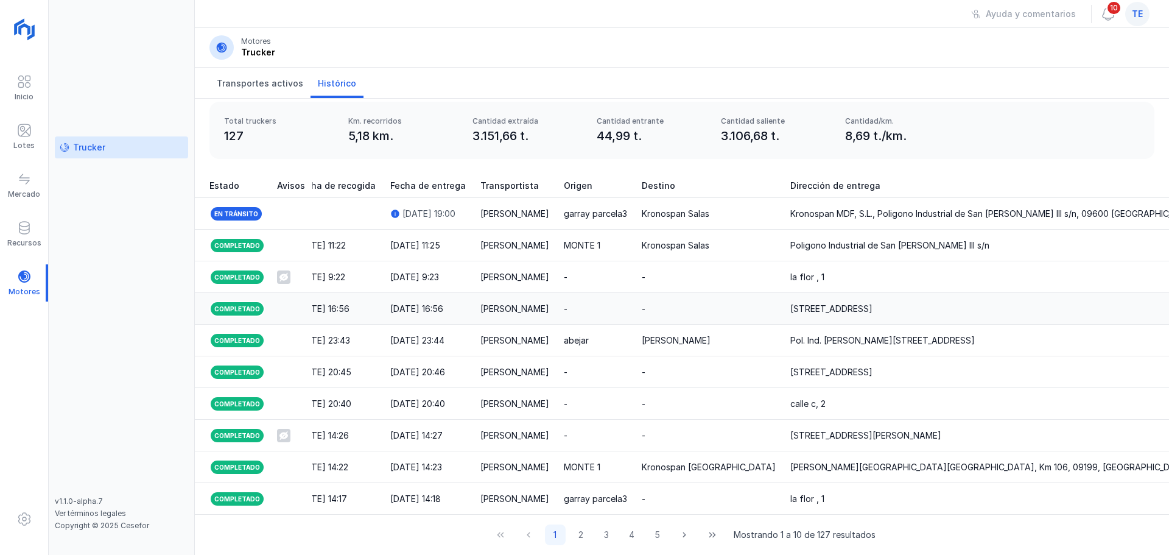
scroll to position [0, 0]
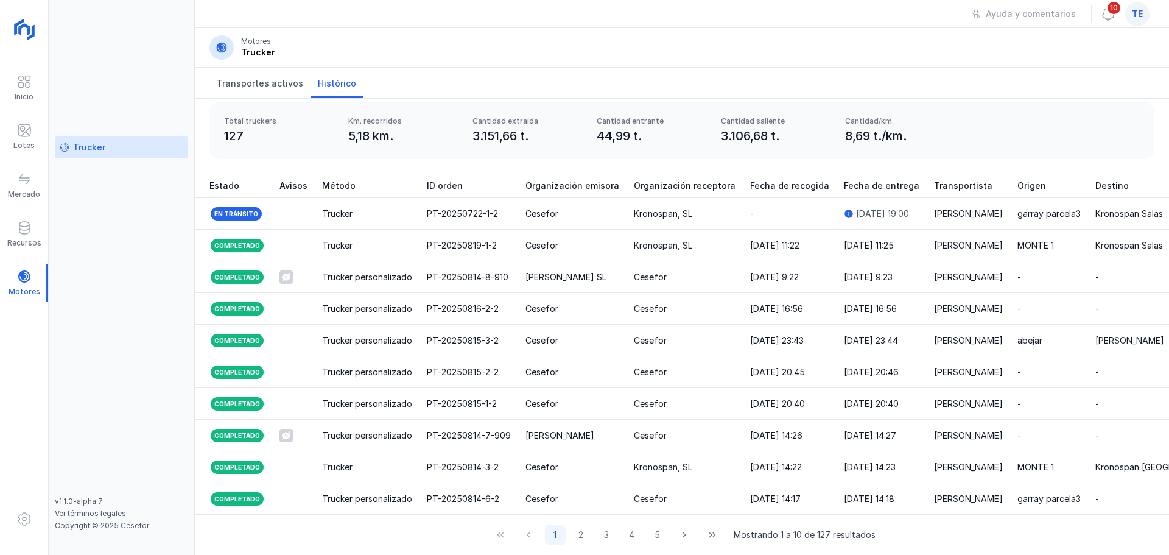
click at [1049, 130] on div "Total truckers 127 Km. recorridos 5,18 km. Cantidad extraída 3.151,66 t. Cantid…" at bounding box center [682, 130] width 945 height 57
